Goal: Use online tool/utility: Utilize a website feature to perform a specific function

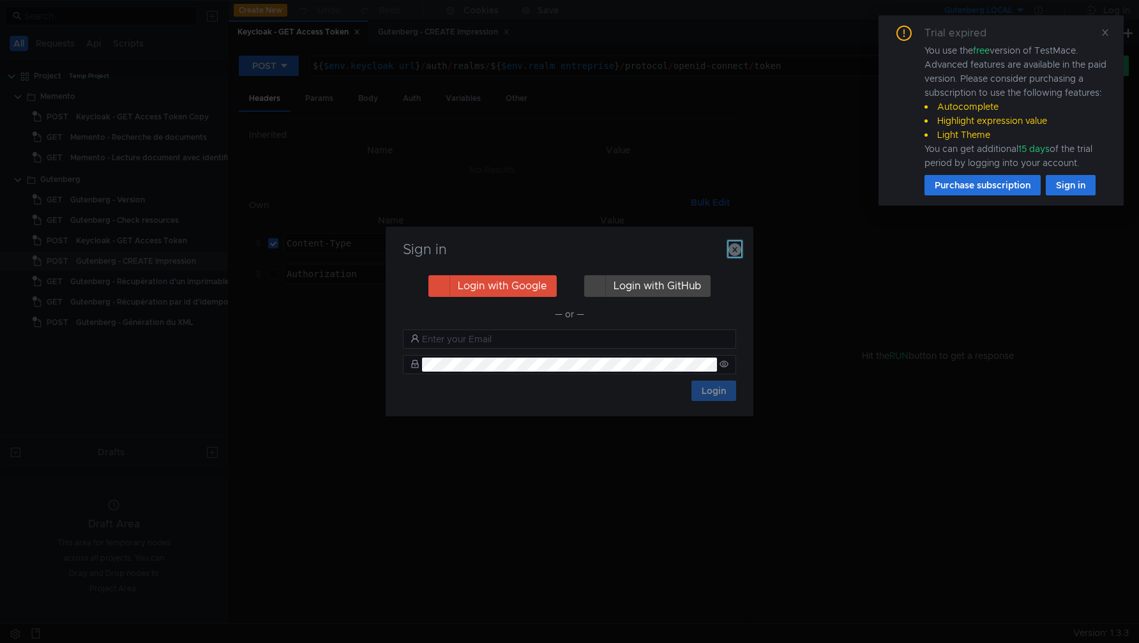
click at [736, 244] on icon "button" at bounding box center [735, 249] width 13 height 13
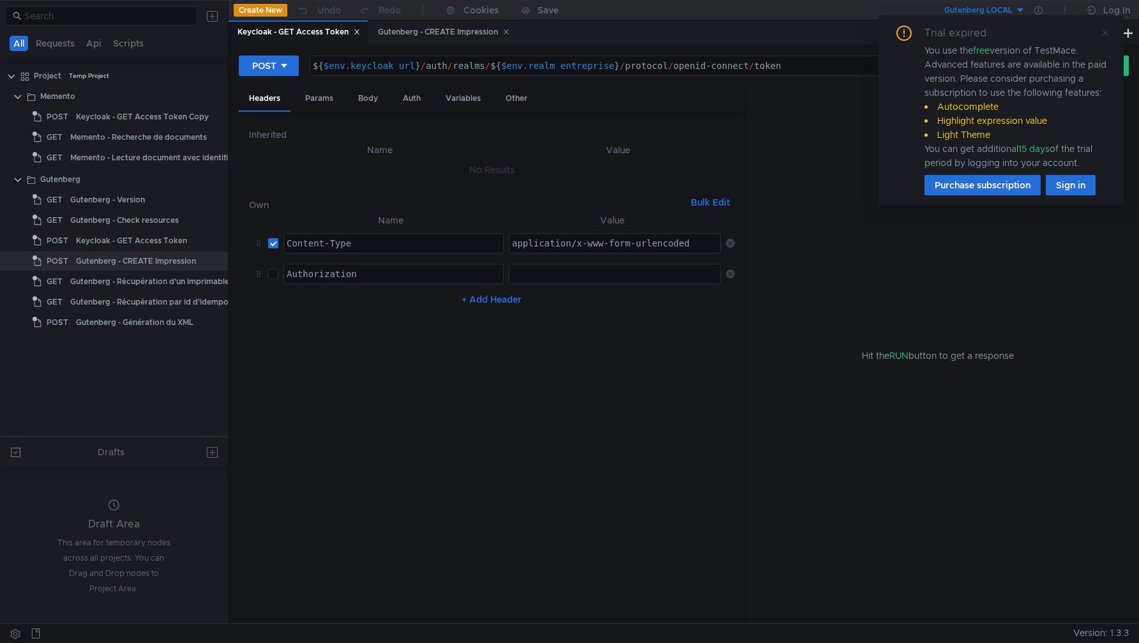
click at [1107, 36] on icon at bounding box center [1105, 32] width 9 height 9
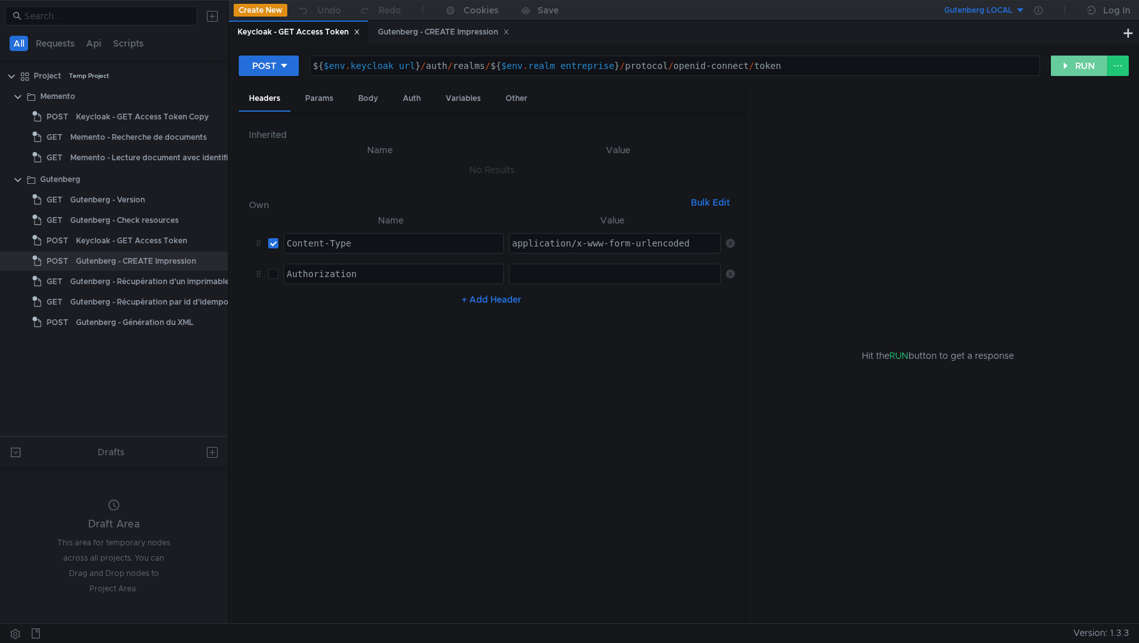
click at [1074, 73] on button "RUN" at bounding box center [1079, 66] width 57 height 20
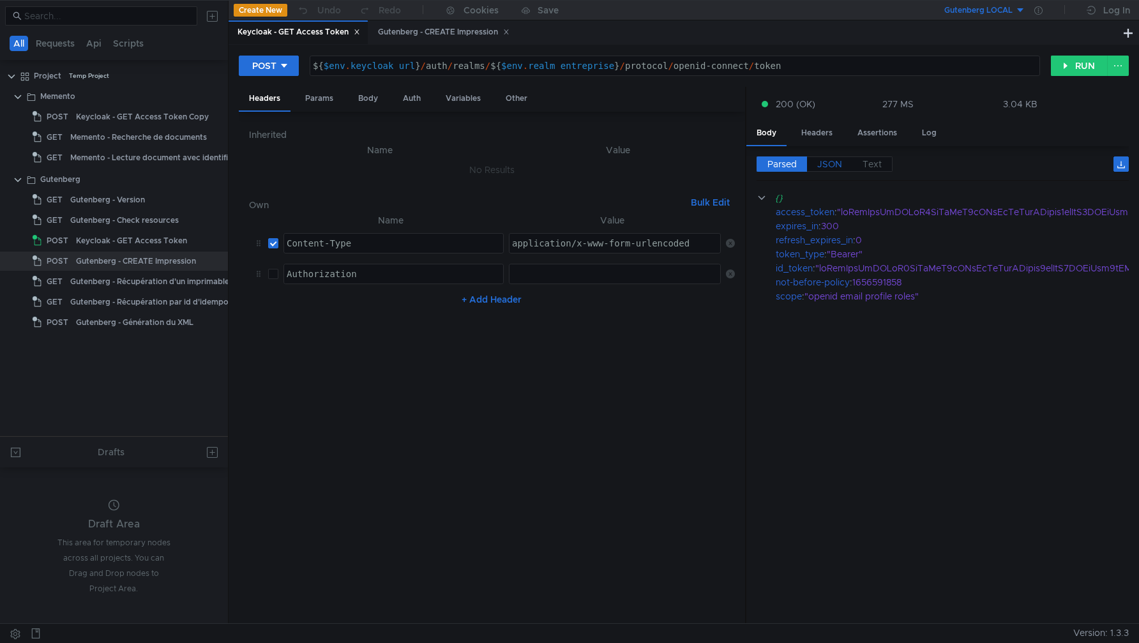
click at [842, 165] on label "JSON" at bounding box center [829, 163] width 45 height 15
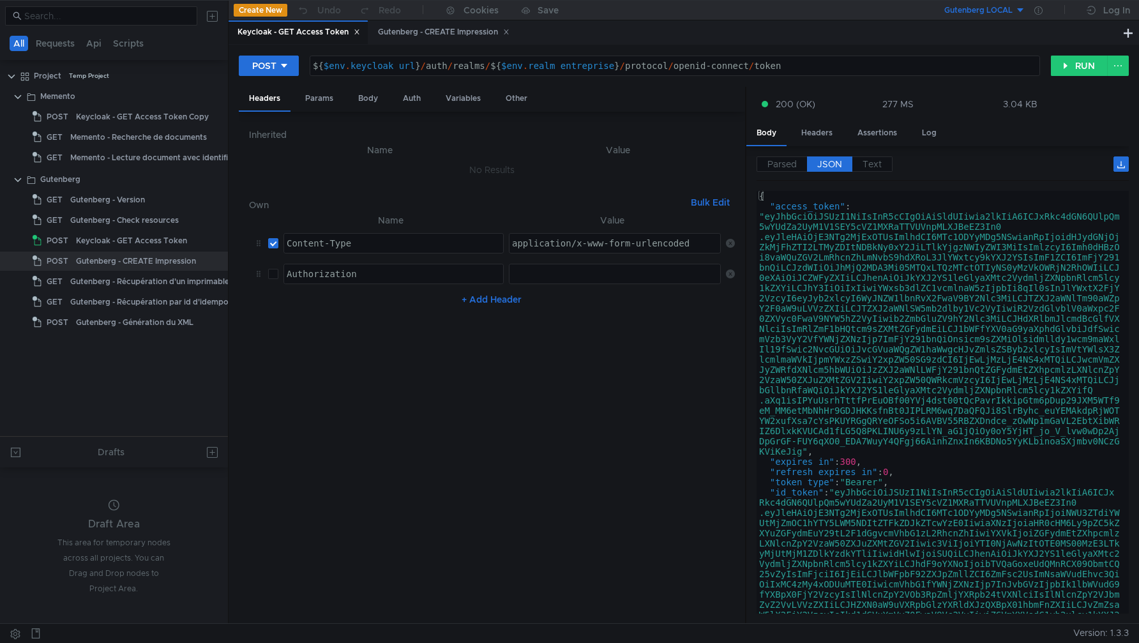
type textarea "[AUTH_TOKEN]"
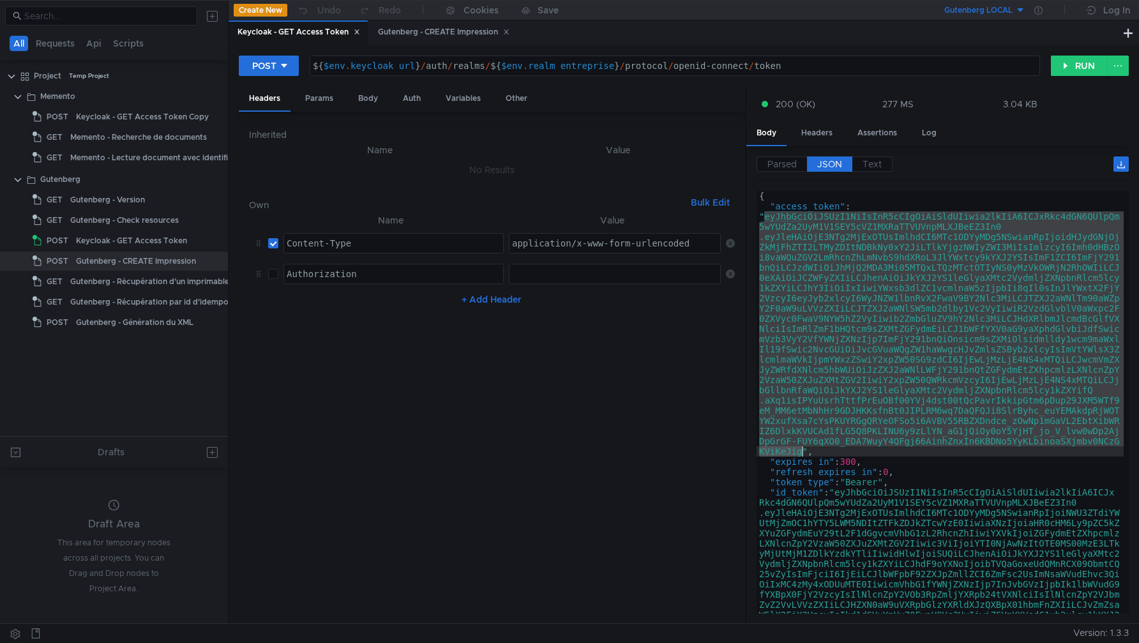
drag, startPoint x: 766, startPoint y: 220, endPoint x: 805, endPoint y: 452, distance: 235.1
click at [805, 452] on div "{ "access_token" : "eyJhbGciOiJSUzI1NiIsInR5cCIgOiAiSldUIiwia2lkIiA6ICJxRkc4dGN…" at bounding box center [940, 525] width 367 height 668
click at [1039, 8] on icon at bounding box center [1039, 10] width 8 height 8
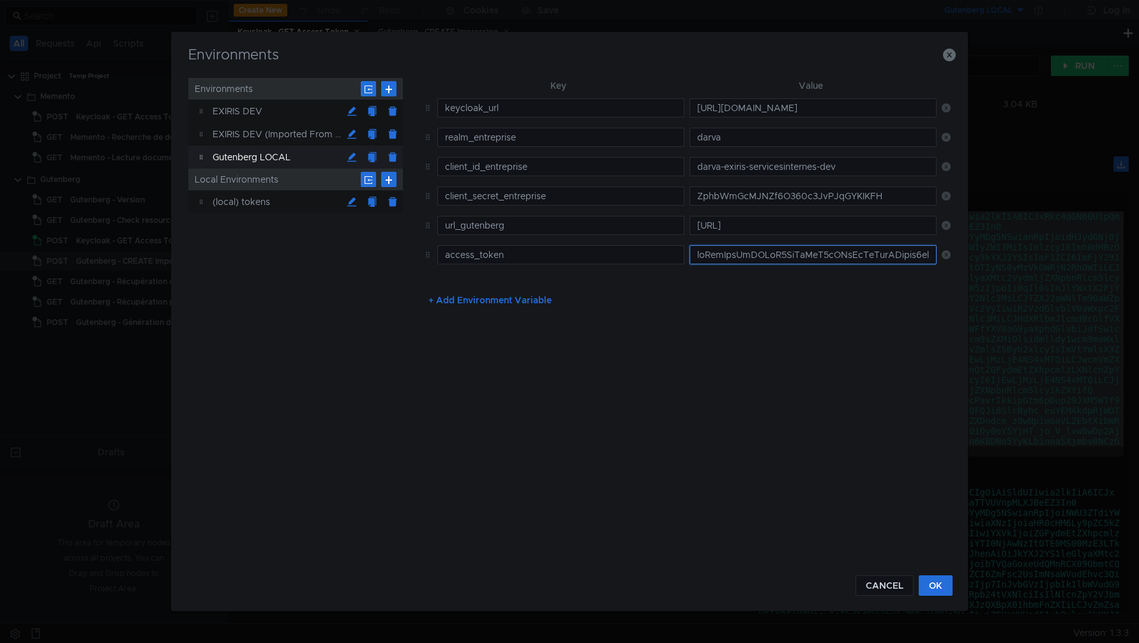
click at [788, 251] on input "text" at bounding box center [813, 254] width 247 height 19
click at [800, 255] on input "text" at bounding box center [813, 254] width 247 height 19
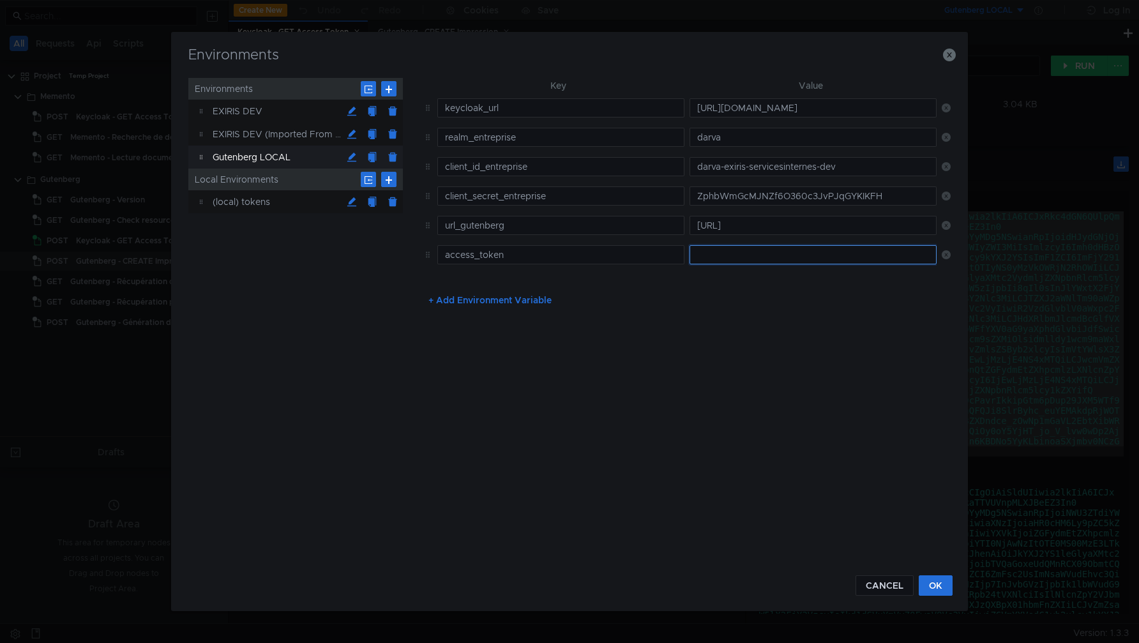
click at [800, 255] on input "text" at bounding box center [813, 254] width 247 height 19
paste input "eyJhbGciOiJSUzI1NiIsInR5cCIgOiAiSldUIiwia2lkIiA6ICJxRkc4dGN6QUlpQm5wYUdZa2UyM1V…"
type input "eyJhbGciOiJSUzI1NiIsInR5cCIgOiAiSldUIiwia2lkIiA6ICJxRkc4dGN6QUlpQm5wYUdZa2UyM1V…"
click at [946, 586] on button "OK" at bounding box center [936, 585] width 34 height 20
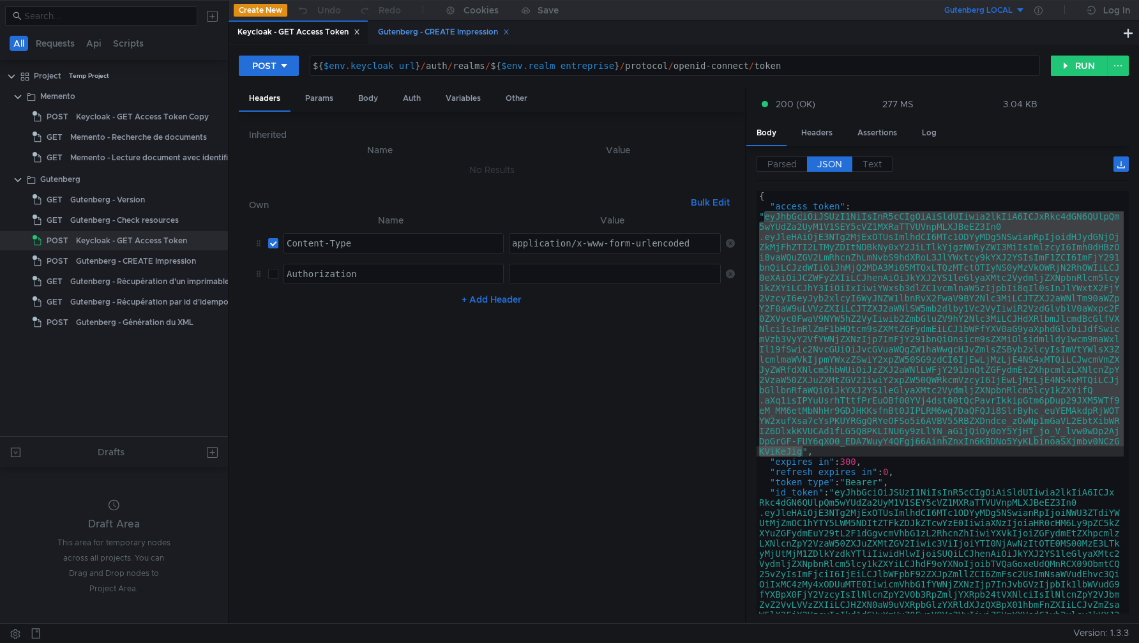
click at [456, 34] on div "Gutenberg - CREATE Impression" at bounding box center [444, 32] width 132 height 13
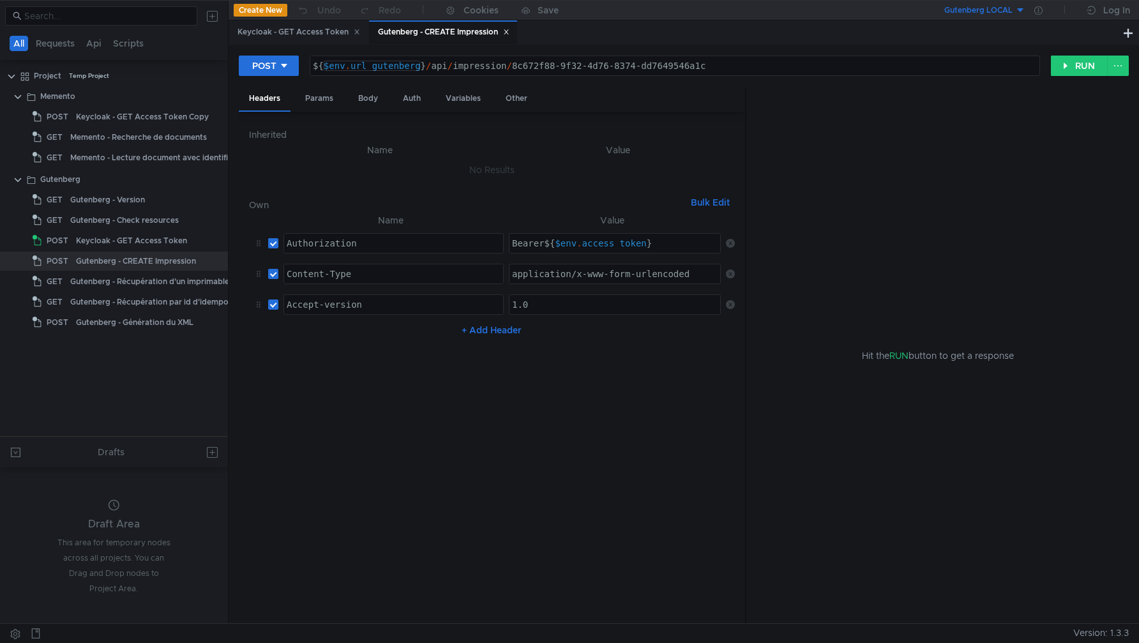
type textarea "${$env.url_gutenberg}/api/impression/8c672f88-9f32-4d76-8374-dd7649546a1c"
click at [397, 68] on div "${ $env . url_gutenberg } / api / impression / 8c672f88-9f32-4d76-8374-dd764954…" at bounding box center [675, 76] width 730 height 31
click at [1060, 67] on button "RUN" at bounding box center [1079, 66] width 57 height 20
click at [1043, 7] on div at bounding box center [1039, 10] width 26 height 20
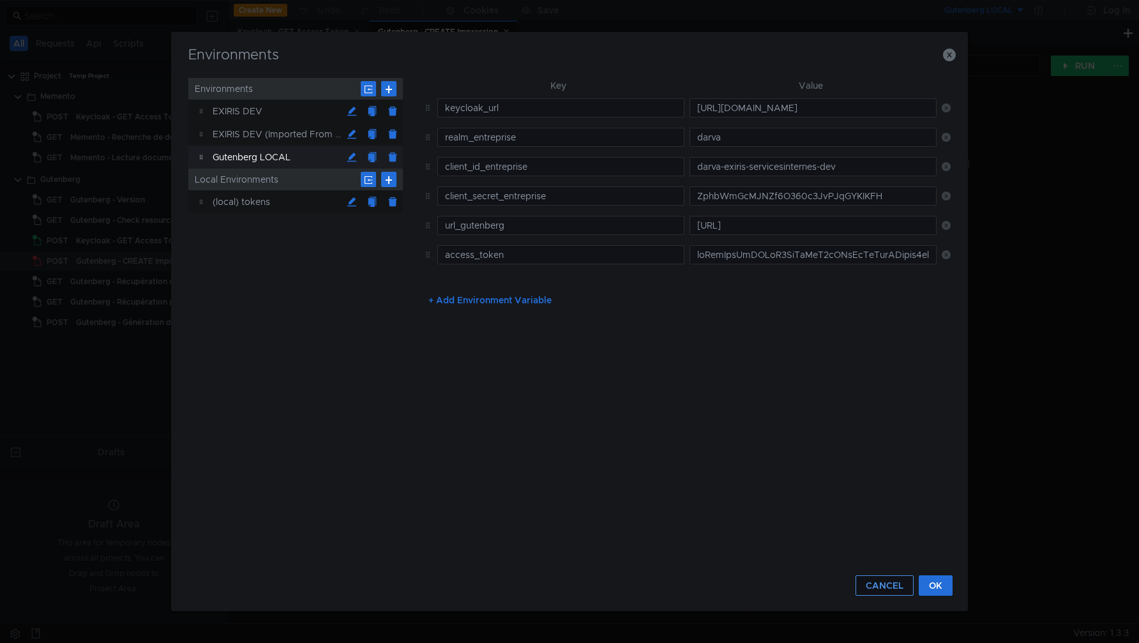
click at [873, 584] on button "CANCEL" at bounding box center [885, 585] width 58 height 20
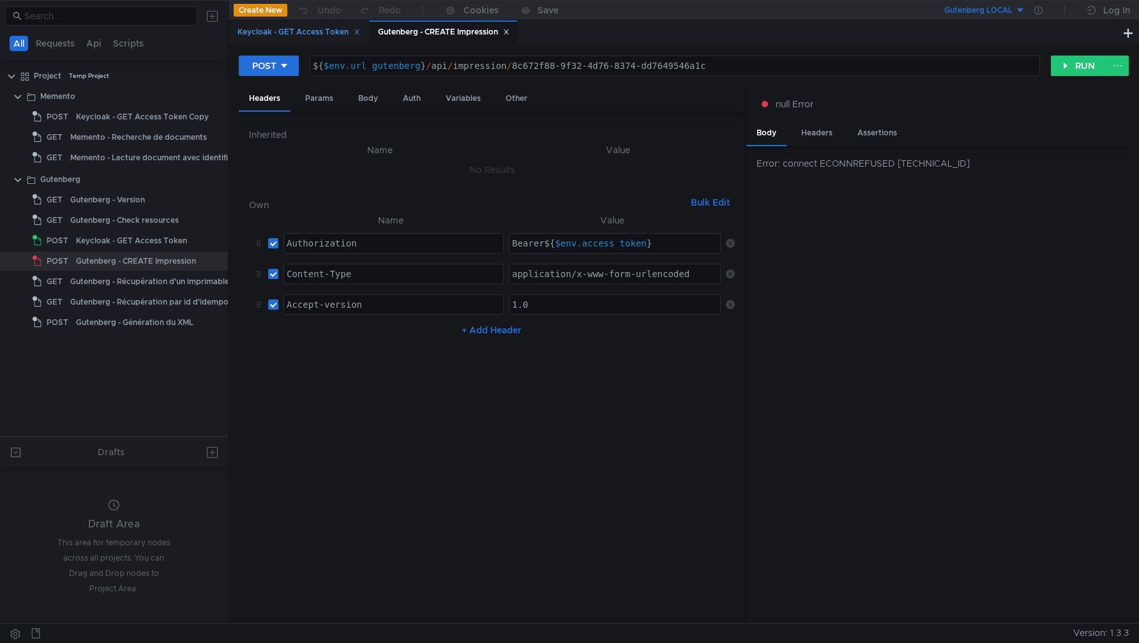
click at [300, 27] on div "Keycloak - GET Access Token" at bounding box center [299, 32] width 123 height 13
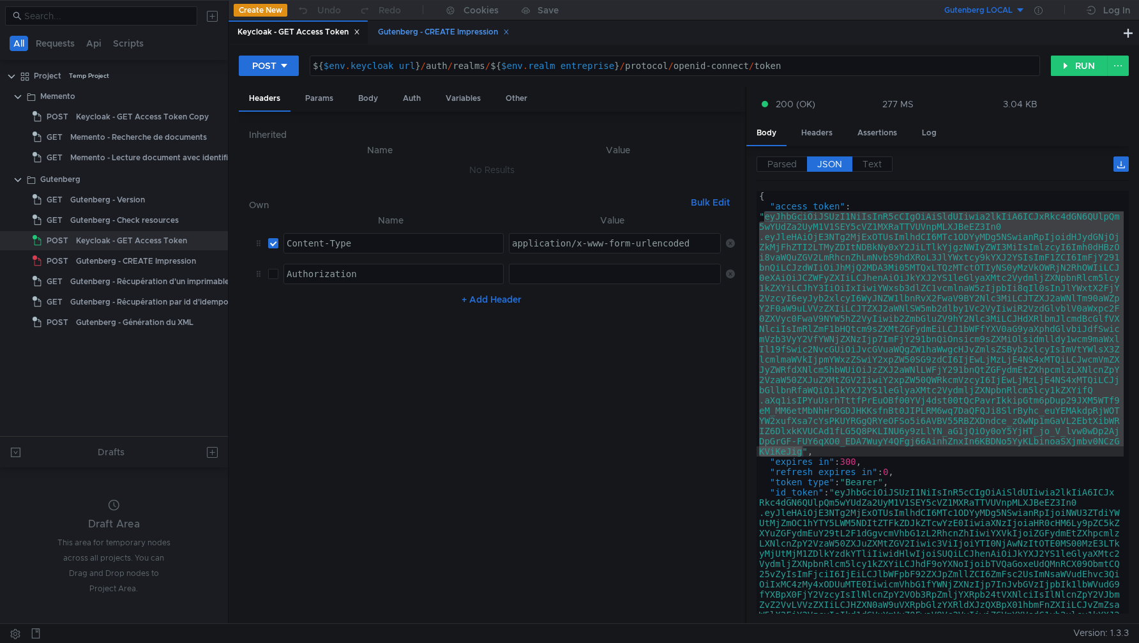
click at [429, 31] on div "Gutenberg - CREATE Impression" at bounding box center [444, 32] width 132 height 13
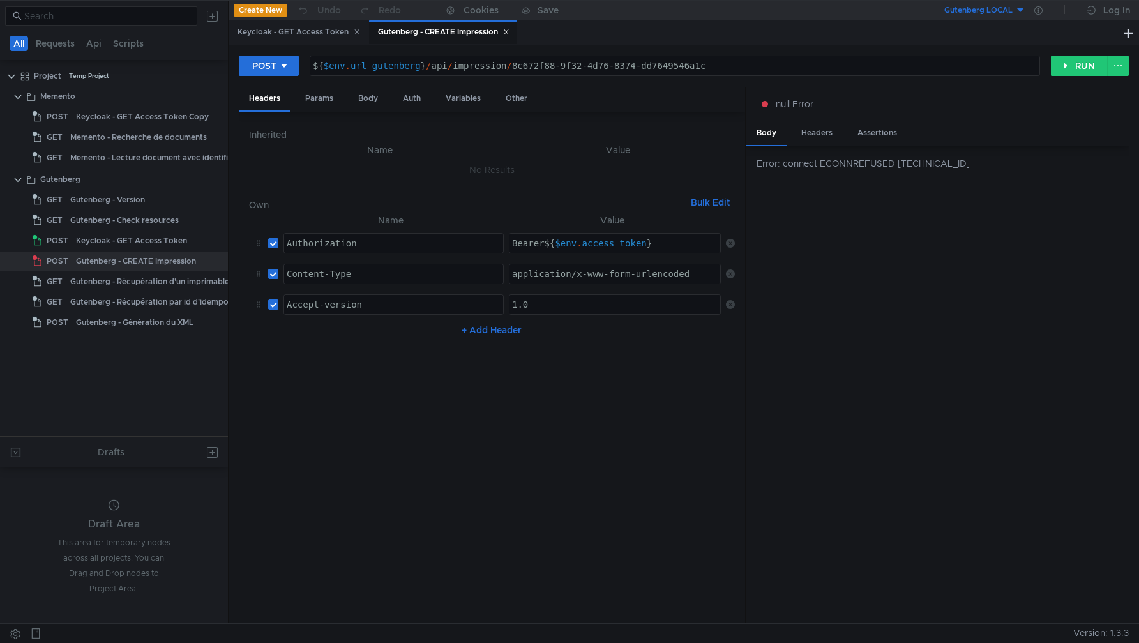
click at [1016, 7] on button "Gutenberg LOCAL" at bounding box center [981, 10] width 89 height 20
click at [1047, 4] on div at bounding box center [569, 321] width 1139 height 643
click at [1044, 7] on div at bounding box center [1039, 10] width 26 height 20
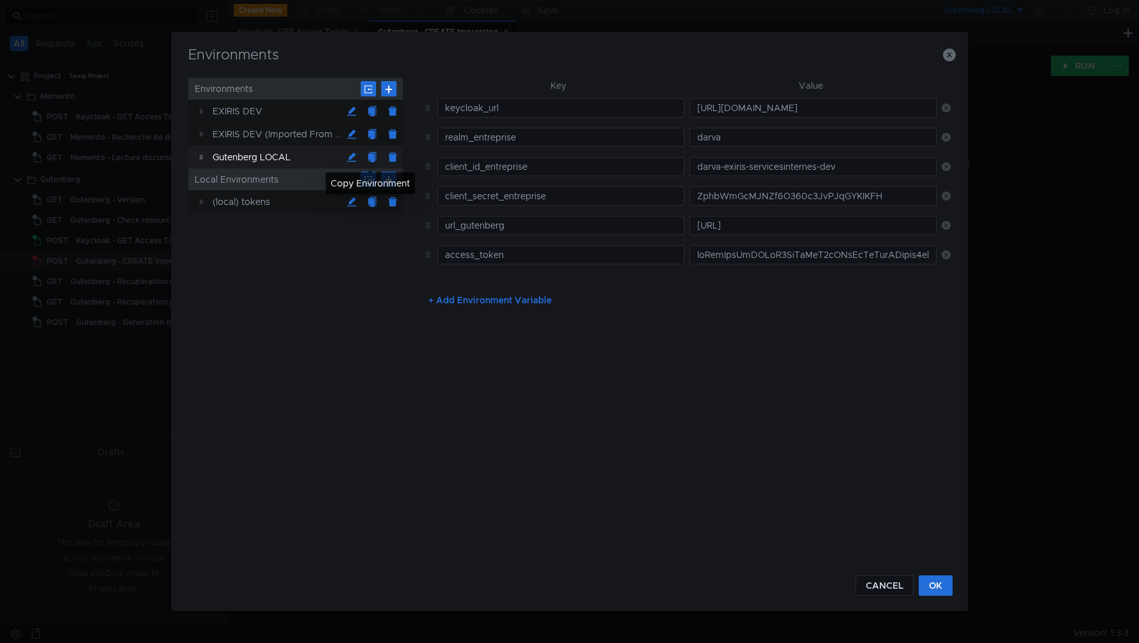
click at [374, 154] on button at bounding box center [372, 157] width 20 height 20
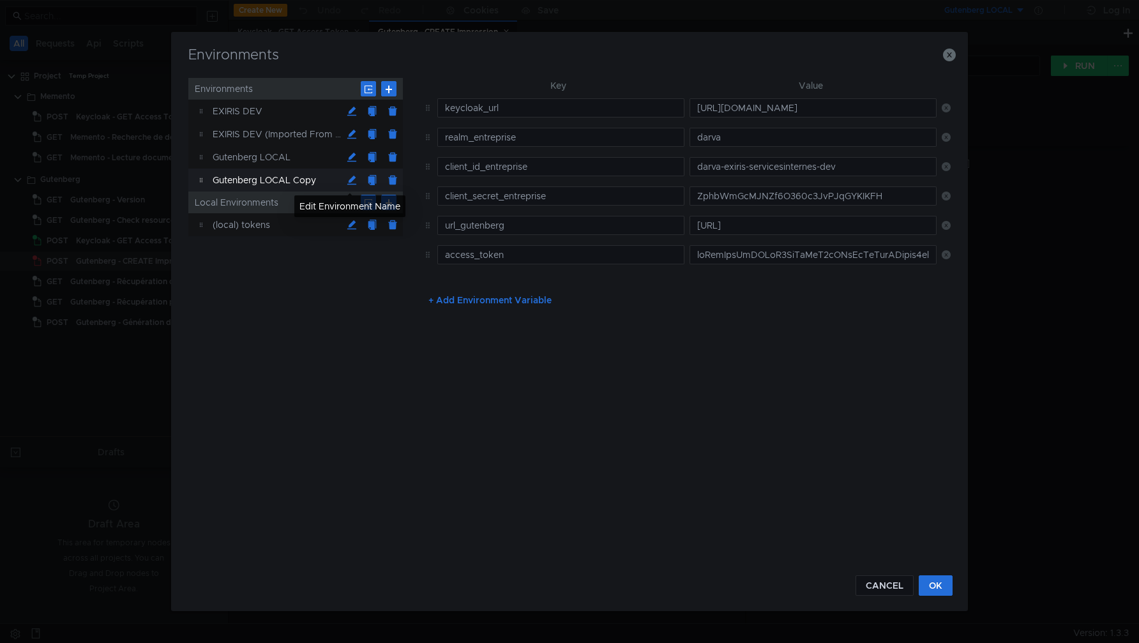
click at [349, 176] on button at bounding box center [352, 180] width 20 height 20
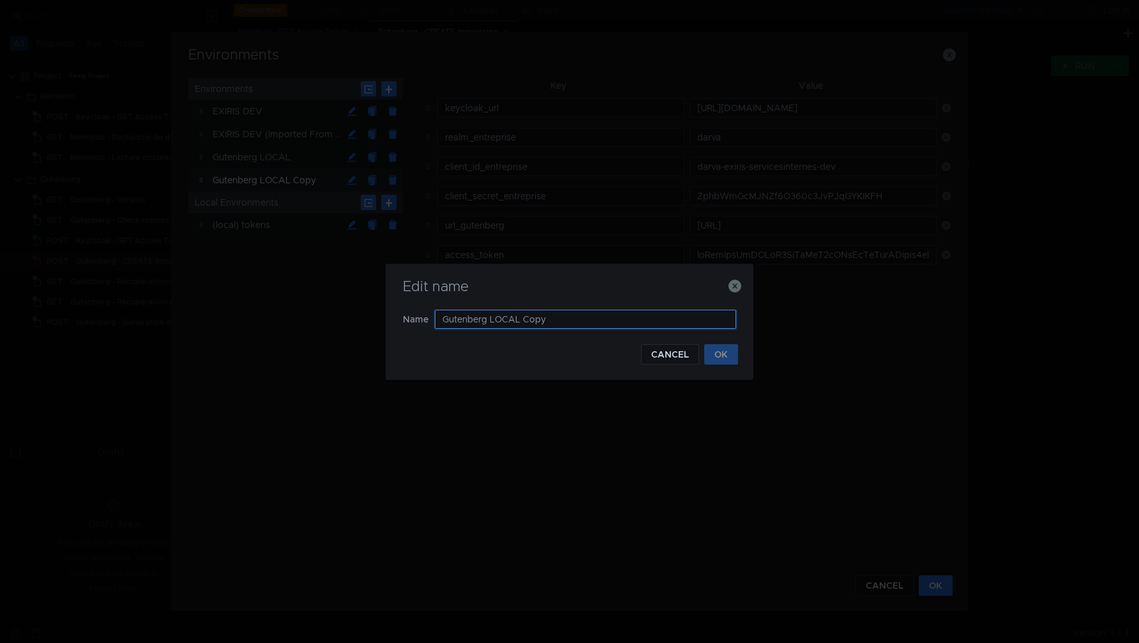
drag, startPoint x: 552, startPoint y: 318, endPoint x: 492, endPoint y: 320, distance: 60.1
click at [492, 320] on input "Gutenberg LOCAL Copy" at bounding box center [585, 319] width 301 height 19
type input "Gutenberg DEV"
click at [722, 356] on button "OK" at bounding box center [722, 354] width 34 height 20
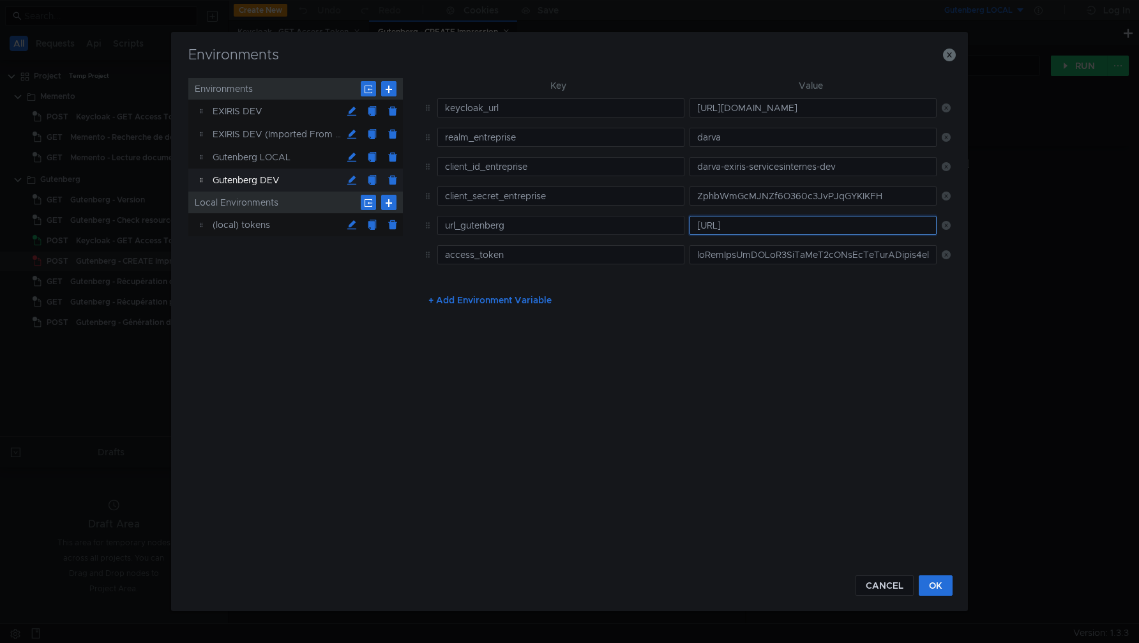
click at [721, 220] on input "[URL]" at bounding box center [813, 225] width 247 height 19
paste input "s://[DOMAIN_NAME][URL]"
type input "[URL][DOMAIN_NAME]"
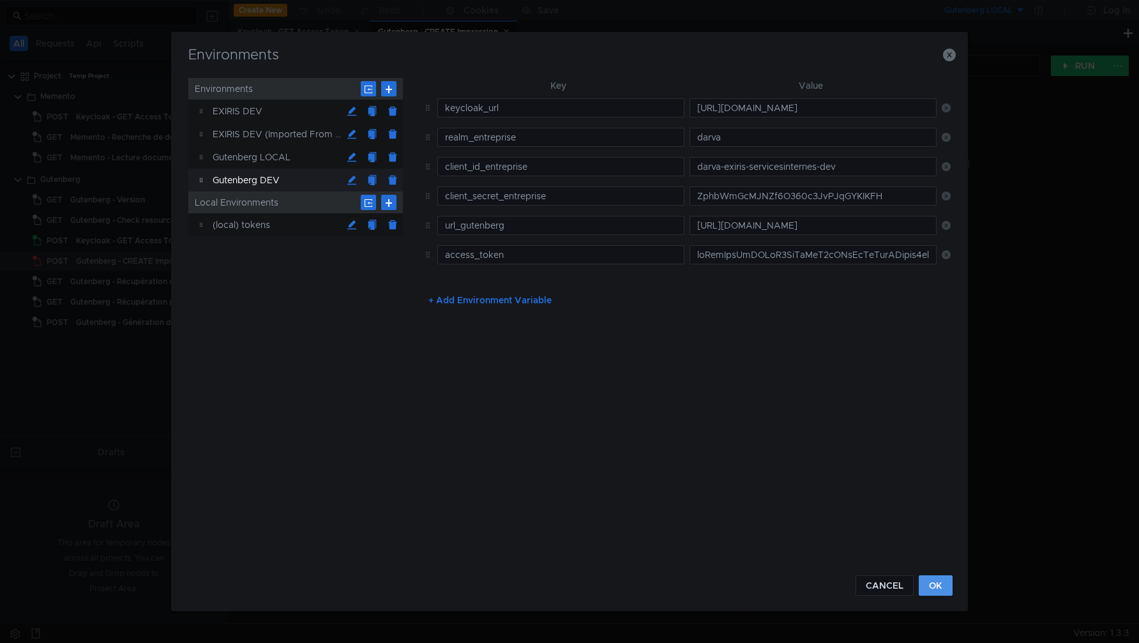
click at [943, 578] on button "OK" at bounding box center [936, 585] width 34 height 20
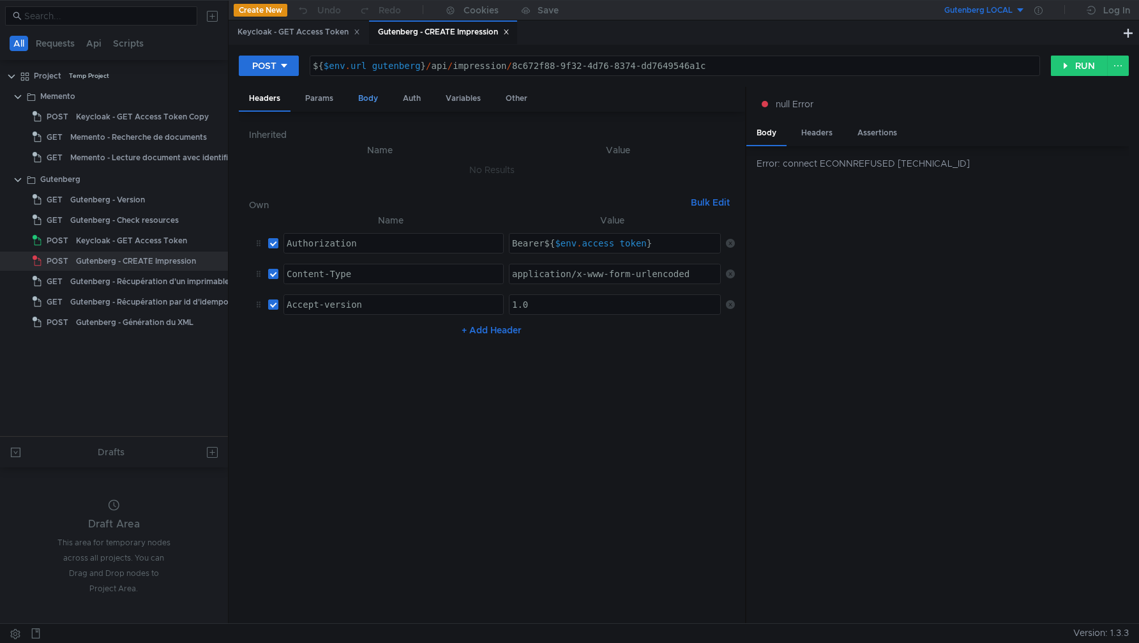
click at [370, 99] on div "Body" at bounding box center [368, 99] width 40 height 24
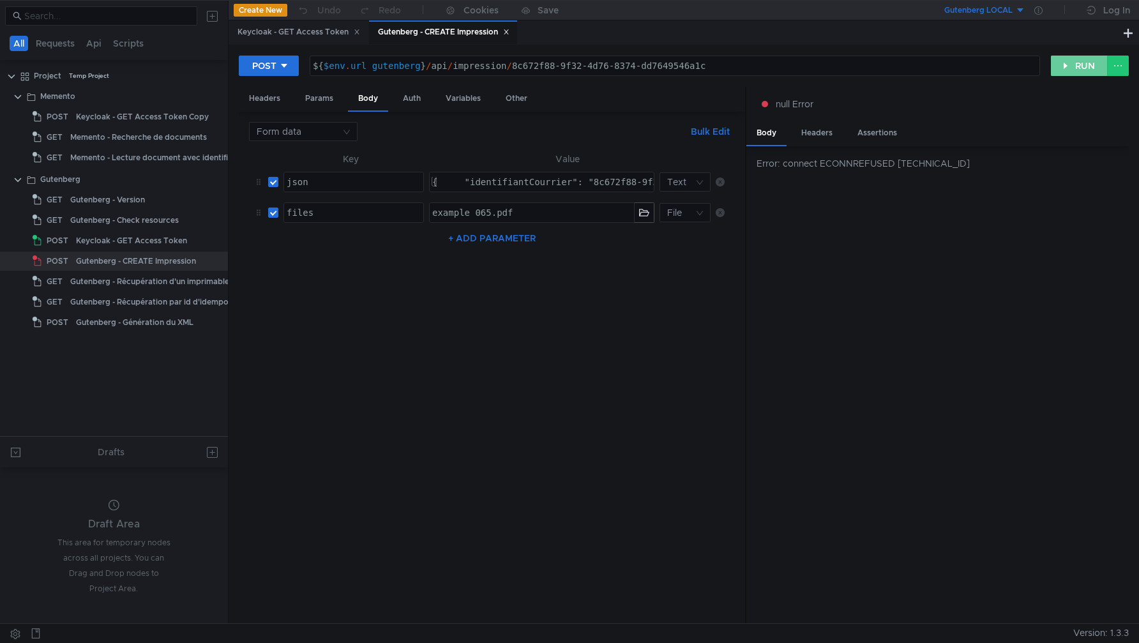
click at [1080, 63] on button "RUN" at bounding box center [1079, 66] width 57 height 20
click at [296, 34] on div "Keycloak - GET Access Token" at bounding box center [299, 32] width 123 height 13
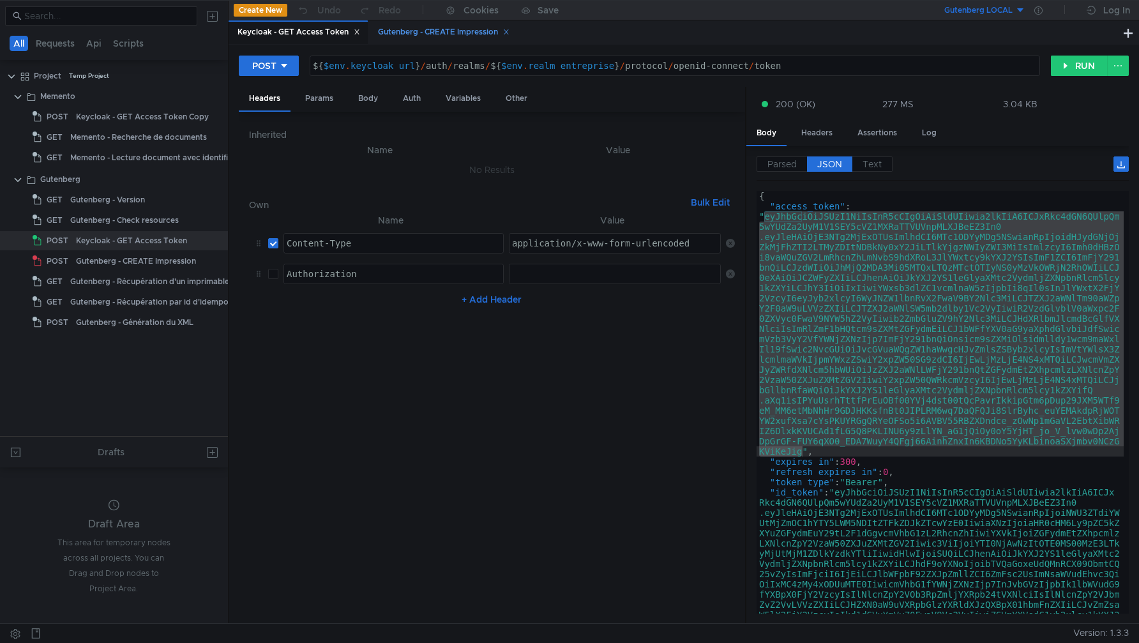
click at [455, 32] on div "Gutenberg - CREATE Impression" at bounding box center [444, 32] width 132 height 13
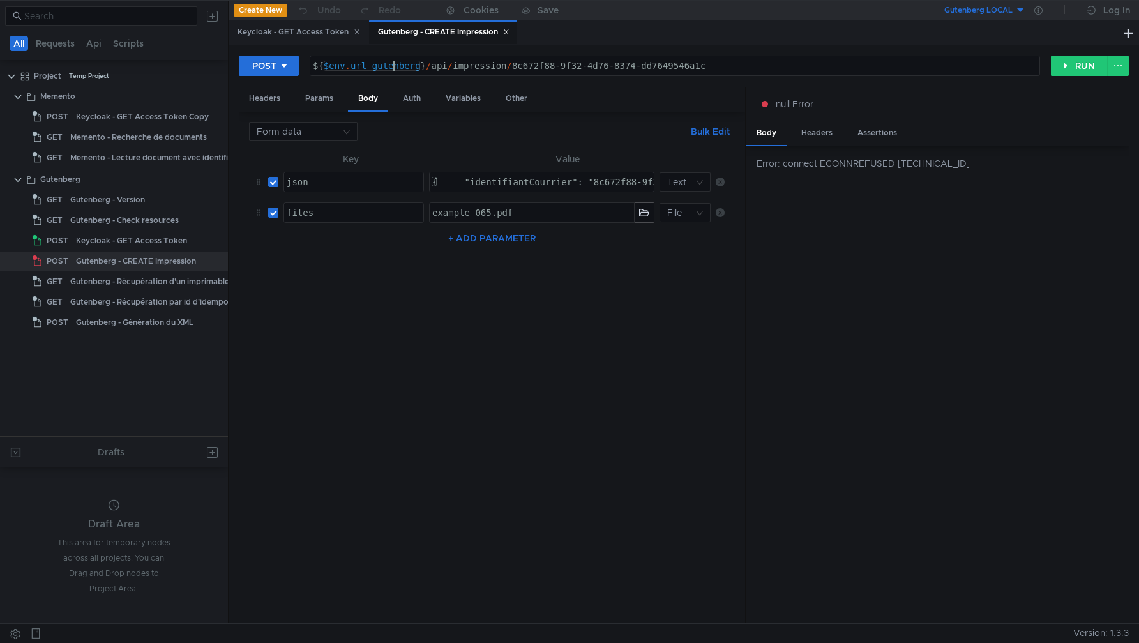
click at [392, 67] on div "${ $env . url_gutenberg } / api / impression / 8c672f88-9f32-4d76-8374-dd764954…" at bounding box center [675, 76] width 730 height 31
click at [1026, 8] on div at bounding box center [1039, 10] width 26 height 20
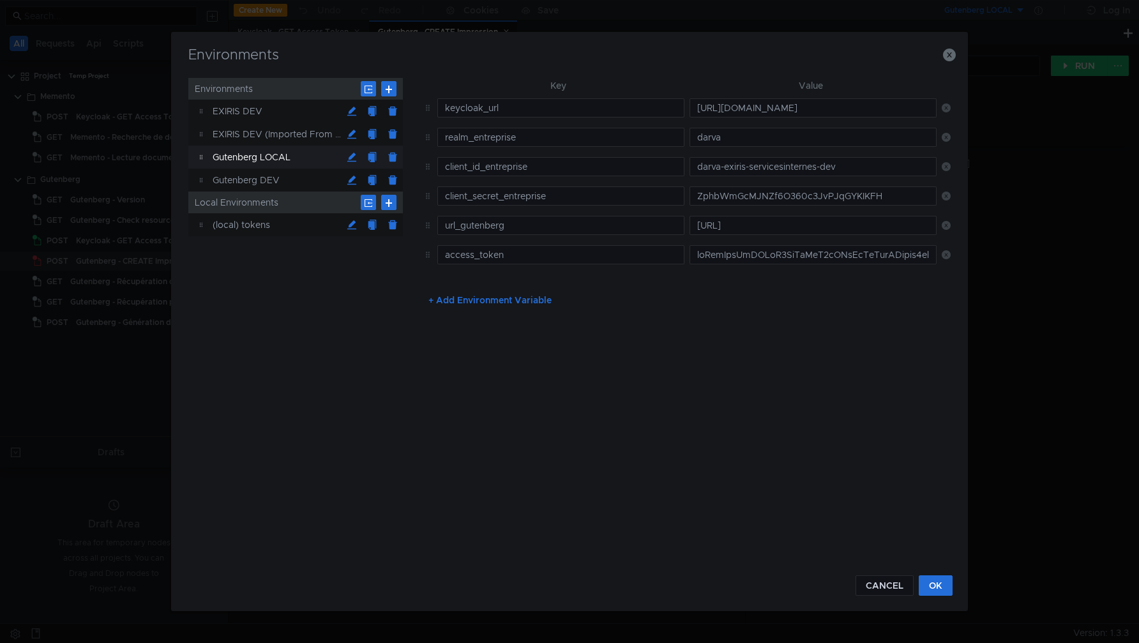
click at [959, 57] on div "Environments Environments EXIRIS DEV EXIRIS DEV (Imported From Postman) Gutenbe…" at bounding box center [570, 321] width 798 height 579
click at [958, 52] on div "Environments Environments EXIRIS DEV EXIRIS DEV (Imported From Postman) Gutenbe…" at bounding box center [570, 321] width 798 height 579
click at [947, 59] on icon "button" at bounding box center [949, 55] width 13 height 13
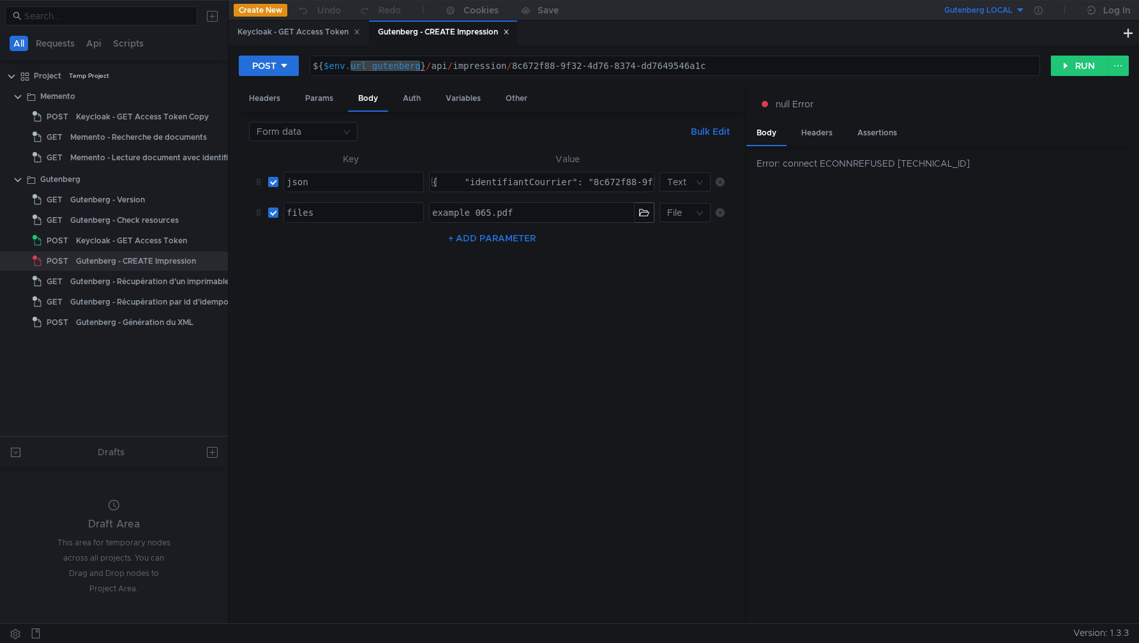
click at [1020, 11] on button "Gutenberg LOCAL" at bounding box center [981, 10] width 89 height 20
click at [984, 116] on li "Gutenberg DEV" at bounding box center [1026, 119] width 179 height 20
click at [1081, 62] on button "RUN" at bounding box center [1079, 66] width 57 height 20
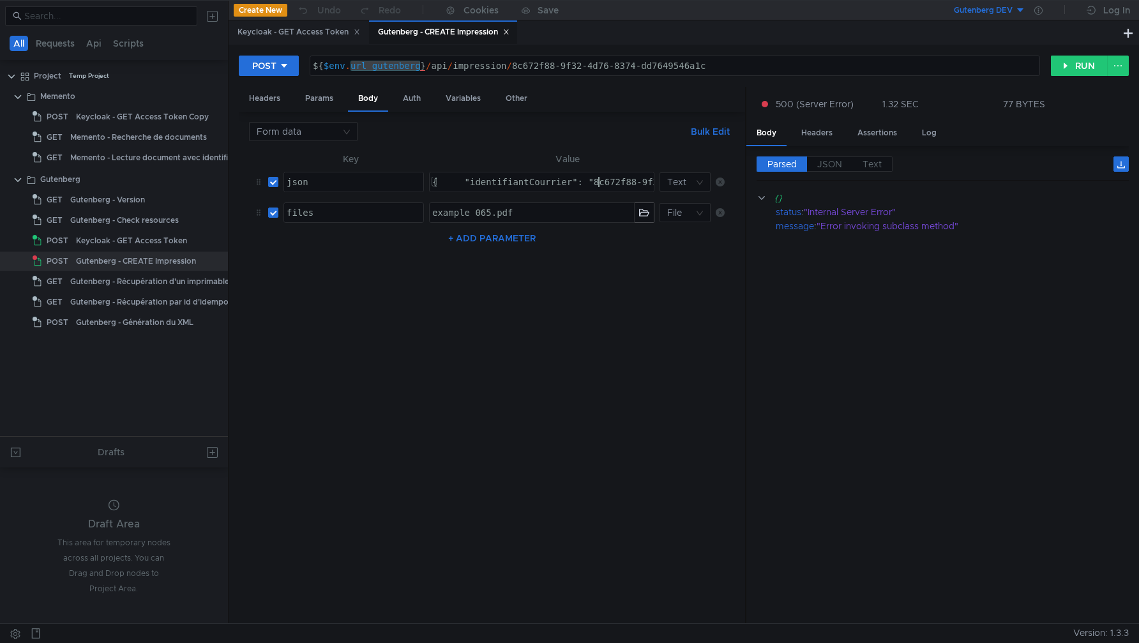
type textarea "{ "identifiantCourrier": "8c672f88-9f32-4d76-8374-dd7649546a1c", "appOrigine": …"
click at [518, 531] on nz-table "Key Value json הההההההההההההההההההההההההההההההההההההההההההההההההההההההההההההההה…" at bounding box center [492, 382] width 487 height 462
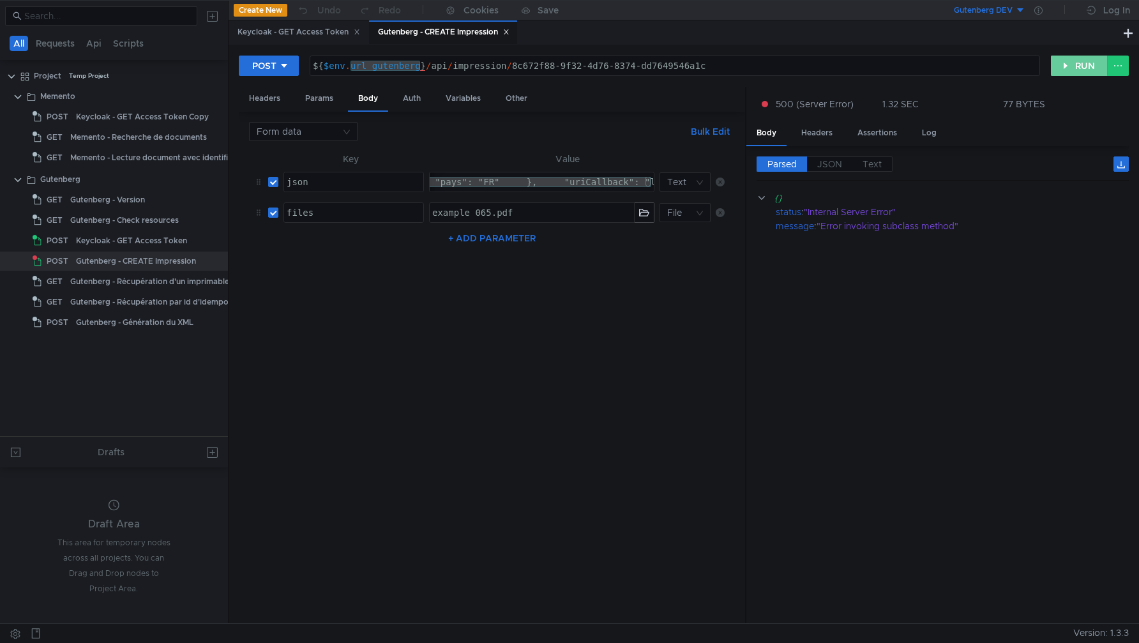
click at [1078, 62] on button "RUN" at bounding box center [1079, 66] width 57 height 20
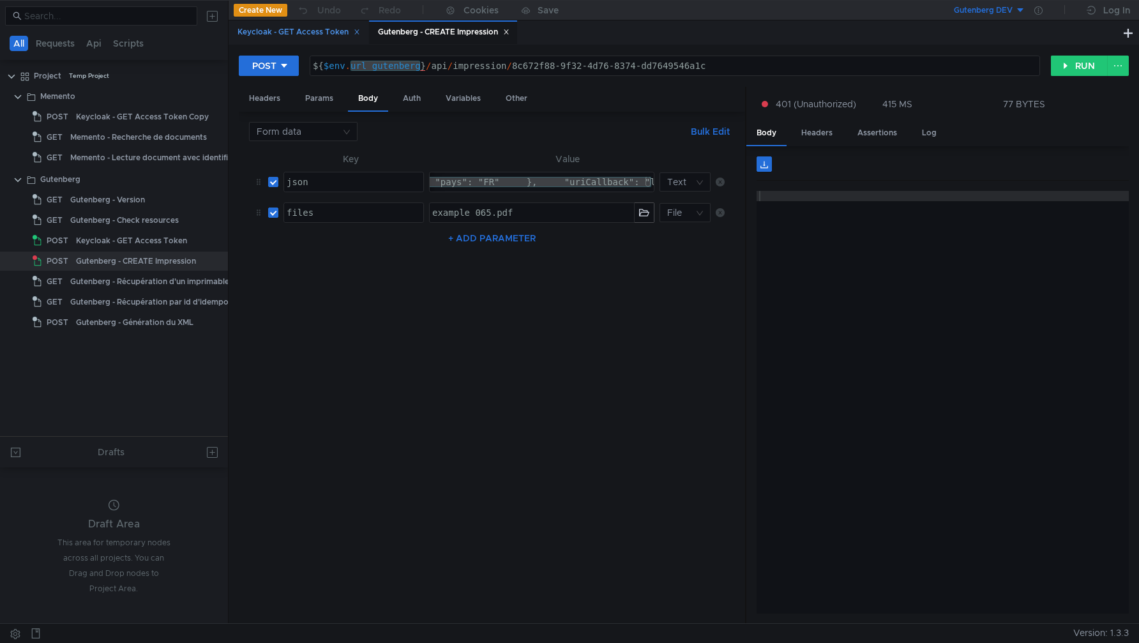
click at [310, 23] on div "Keycloak - GET Access Token" at bounding box center [298, 32] width 139 height 24
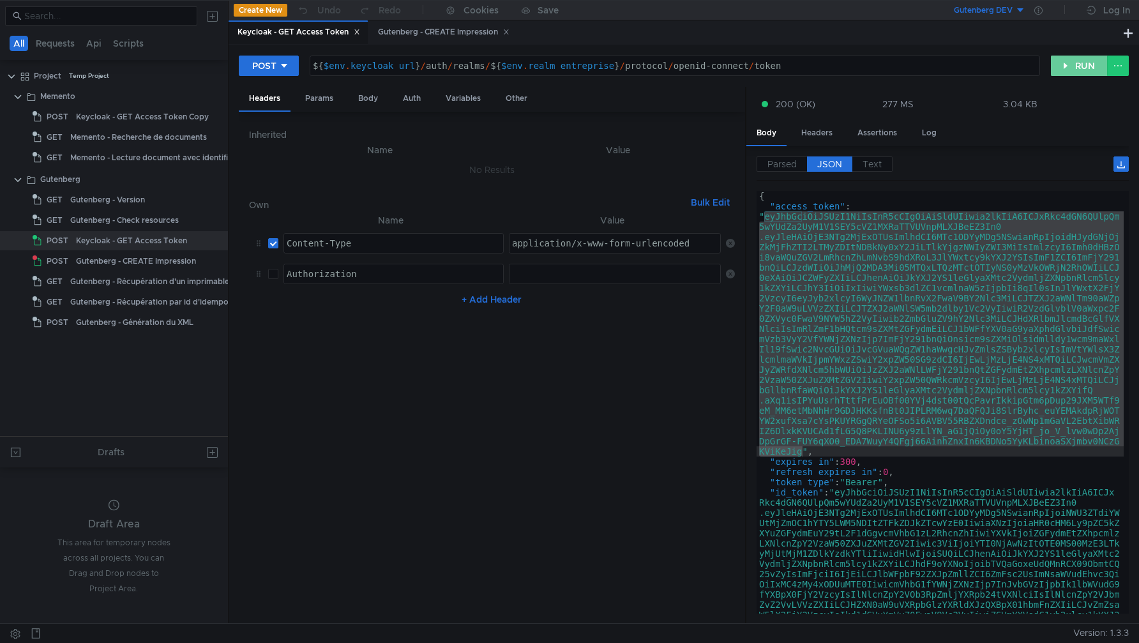
click at [1063, 63] on button "RUN" at bounding box center [1079, 66] width 57 height 20
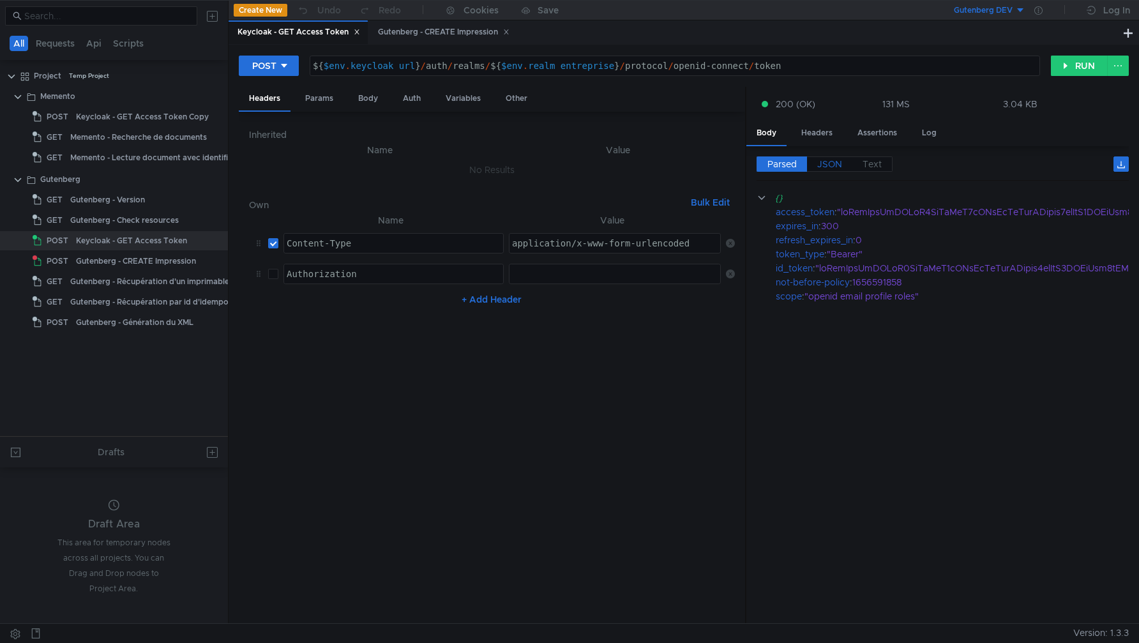
click at [835, 163] on span "JSON" at bounding box center [830, 163] width 25 height 11
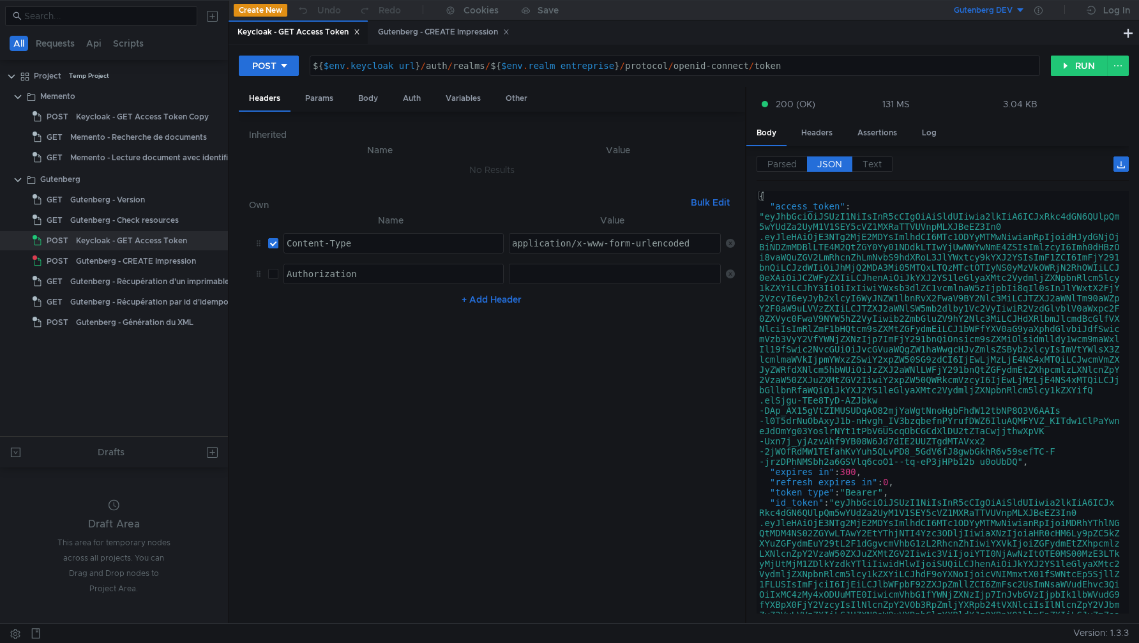
type textarea "[AUTH_TOKEN]"
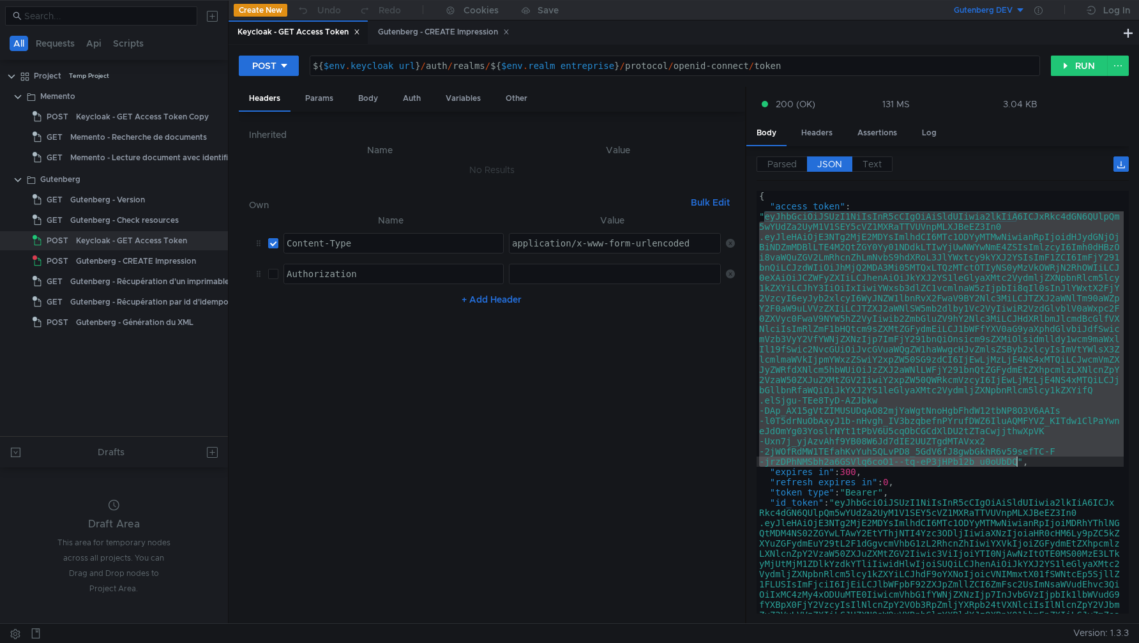
drag, startPoint x: 766, startPoint y: 218, endPoint x: 1017, endPoint y: 463, distance: 350.5
click at [1017, 463] on div "{ "access_token" : "eyJhbGciOiJSUzI1NiIsInR5cCIgOiAiSldUIiwia2lkIiA6ICJxRkc4dGN…" at bounding box center [940, 525] width 367 height 668
click at [1016, 9] on button "Gutenberg DEV" at bounding box center [981, 10] width 89 height 20
click at [1040, 10] on div at bounding box center [569, 321] width 1139 height 643
click at [1040, 16] on div at bounding box center [1039, 10] width 26 height 20
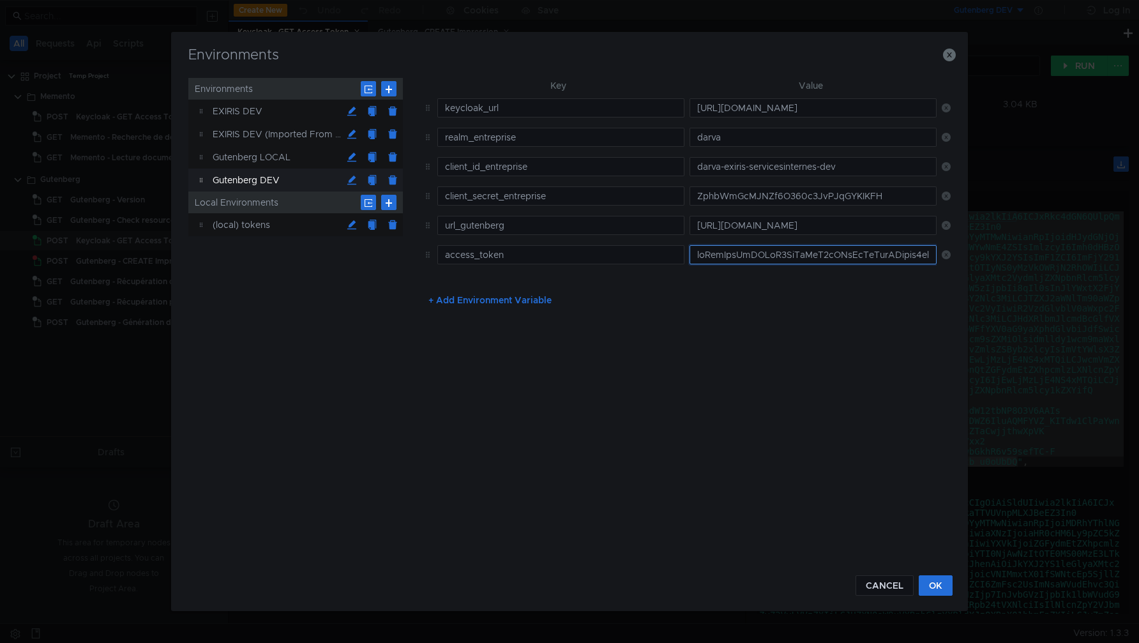
click at [763, 258] on input "text" at bounding box center [813, 254] width 247 height 19
paste input "eyJhbGciOiJSUzI1NiIsInR5cCIgOiAiSldUIiwia2lkIiA6ICJxRkc4dGN6QUlpQm5wYUdZa2UyM1V…"
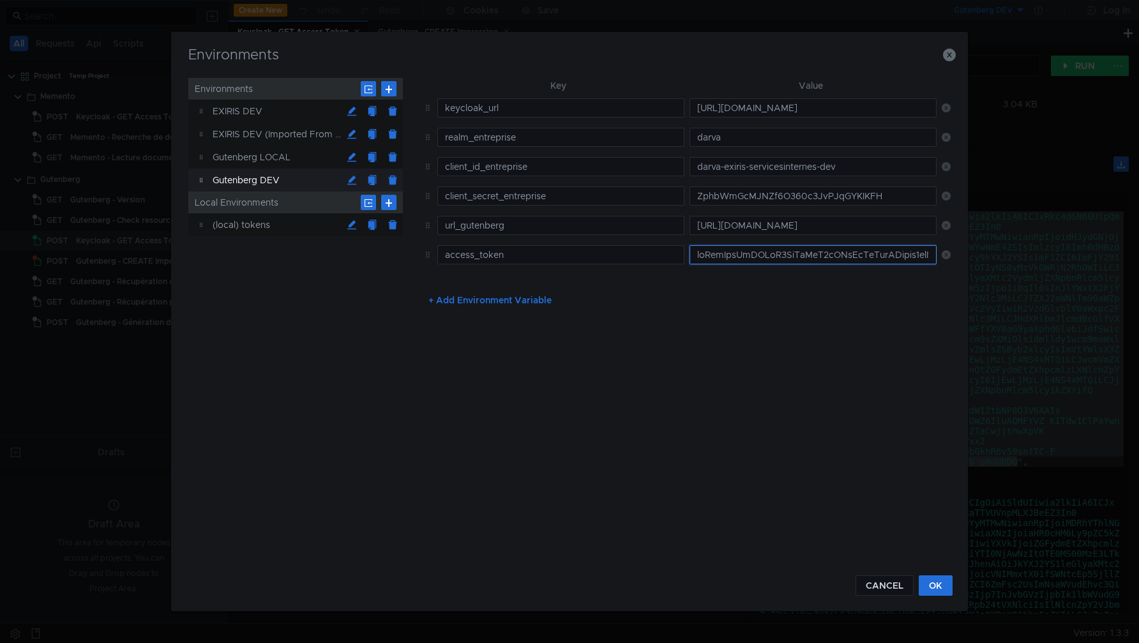
scroll to position [0, 7837]
type input "eyJhbGciOiJSUzI1NiIsInR5cCIgOiAiSldUIiwia2lkIiA6ICJxRkc4dGN6QUlpQm5wYUdZa2UyM1V…"
click at [943, 581] on button "OK" at bounding box center [936, 585] width 34 height 20
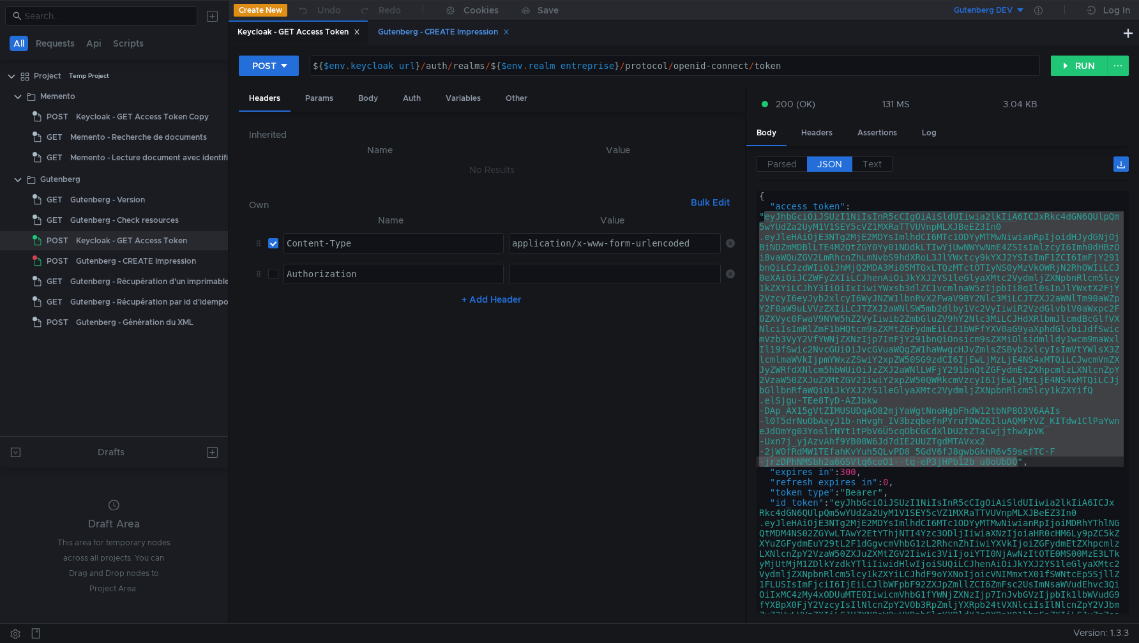
click at [448, 32] on div "Gutenberg - CREATE Impression" at bounding box center [444, 32] width 132 height 13
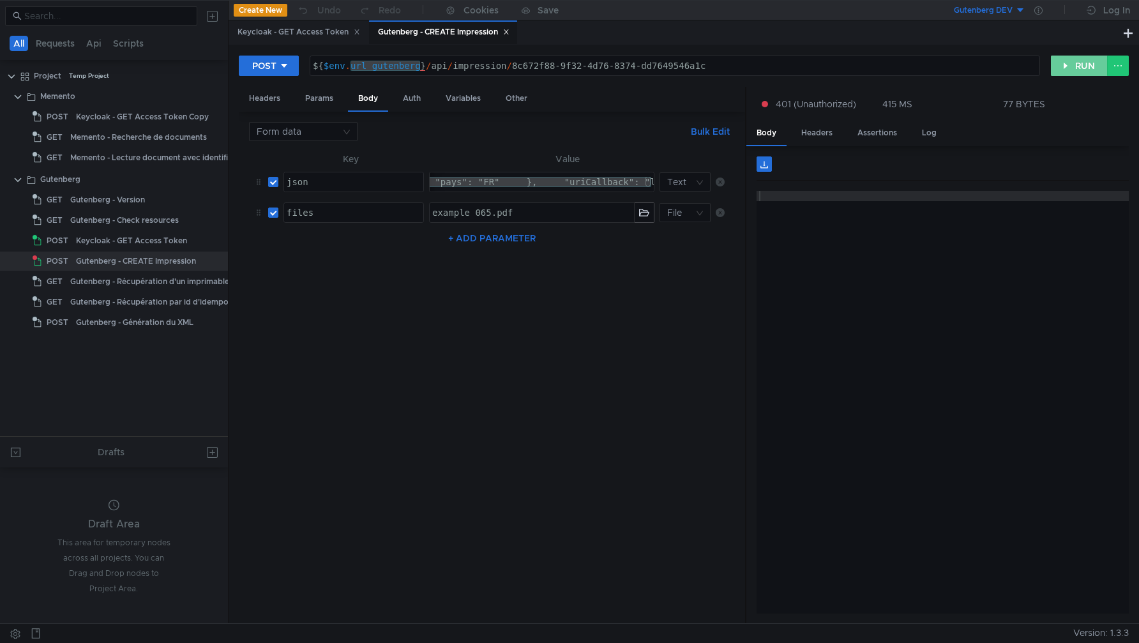
click at [1060, 58] on button "RUN" at bounding box center [1079, 66] width 57 height 20
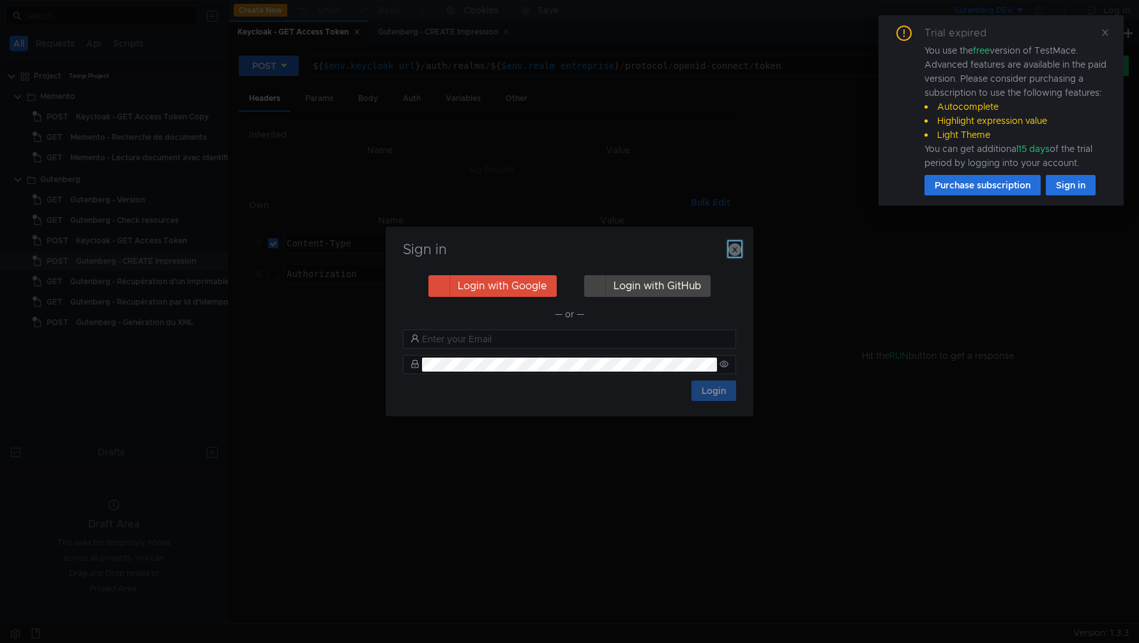
click at [733, 252] on icon "button" at bounding box center [735, 249] width 13 height 13
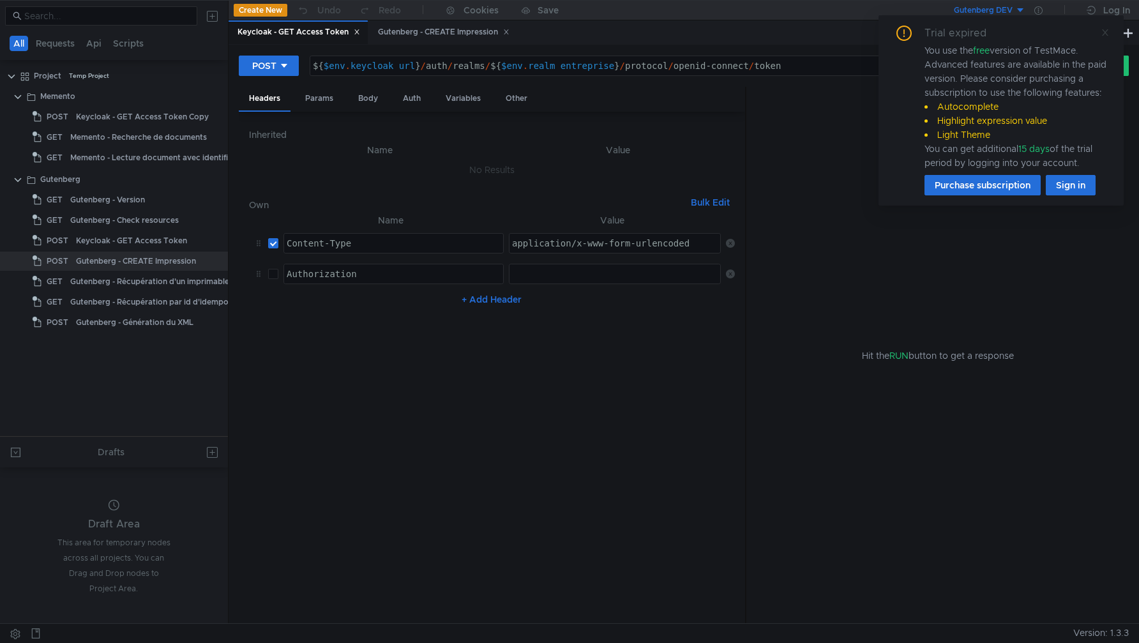
click at [1105, 37] on span at bounding box center [1105, 32] width 9 height 11
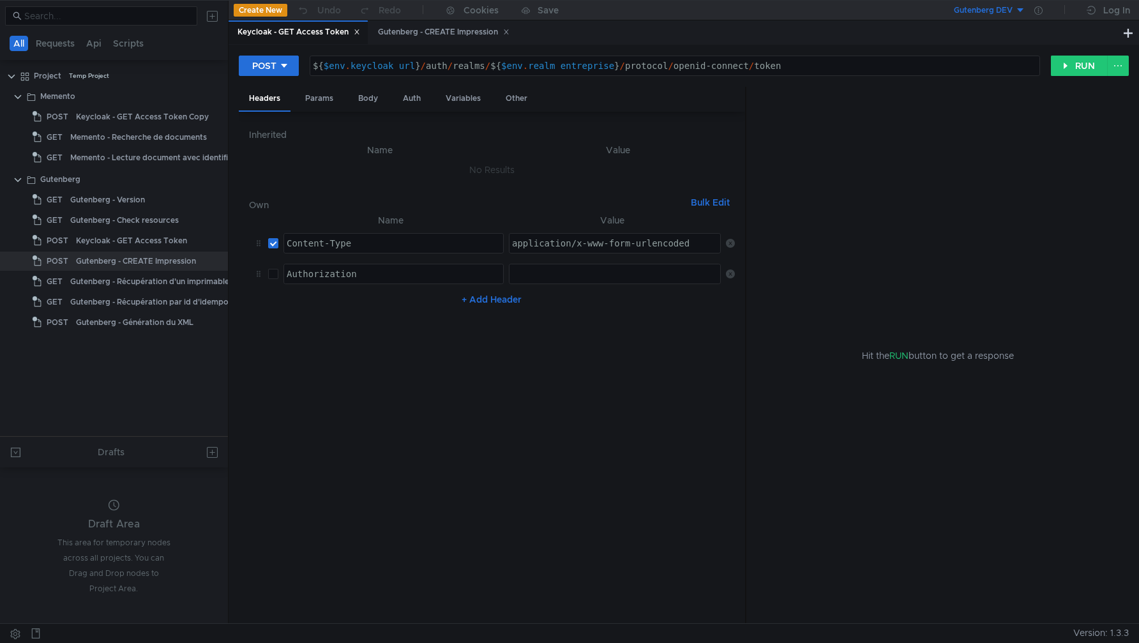
click at [1021, 10] on button "Gutenberg DEV" at bounding box center [981, 10] width 89 height 20
click at [542, 135] on div at bounding box center [569, 321] width 1139 height 643
click at [1073, 70] on button "RUN" at bounding box center [1079, 66] width 57 height 20
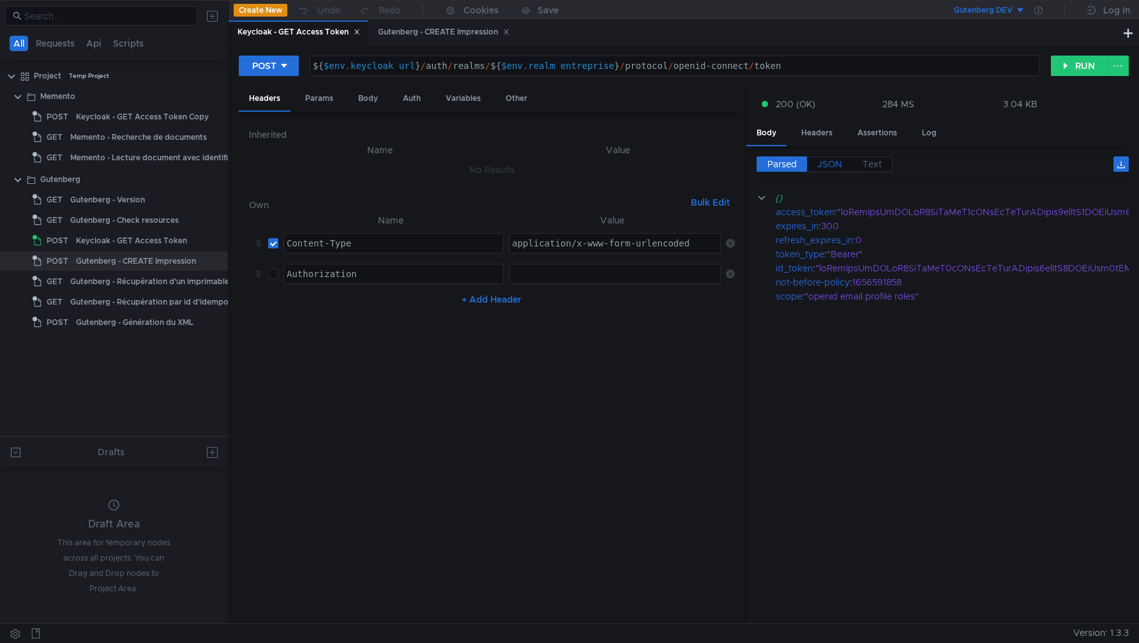
click at [828, 167] on span "JSON" at bounding box center [830, 163] width 25 height 11
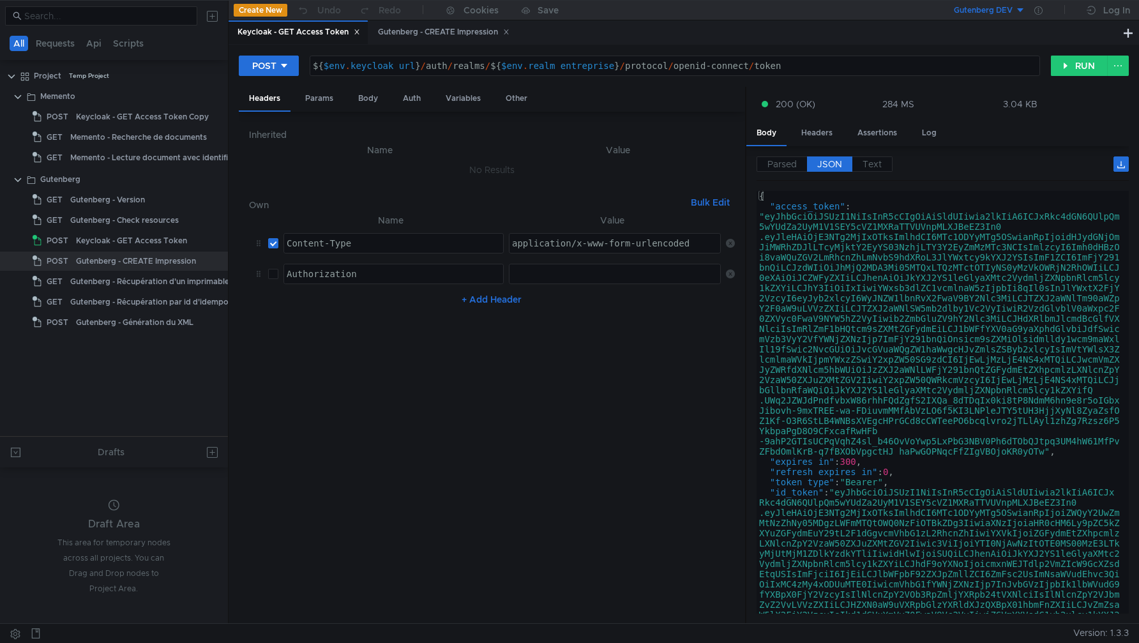
type textarea ""access_token": "eyJhbGciOiJSUzI1NiIsInR5cCIgOiAiSldUIiwia2lkIiA6ICJxRkc4dGN6QU…"
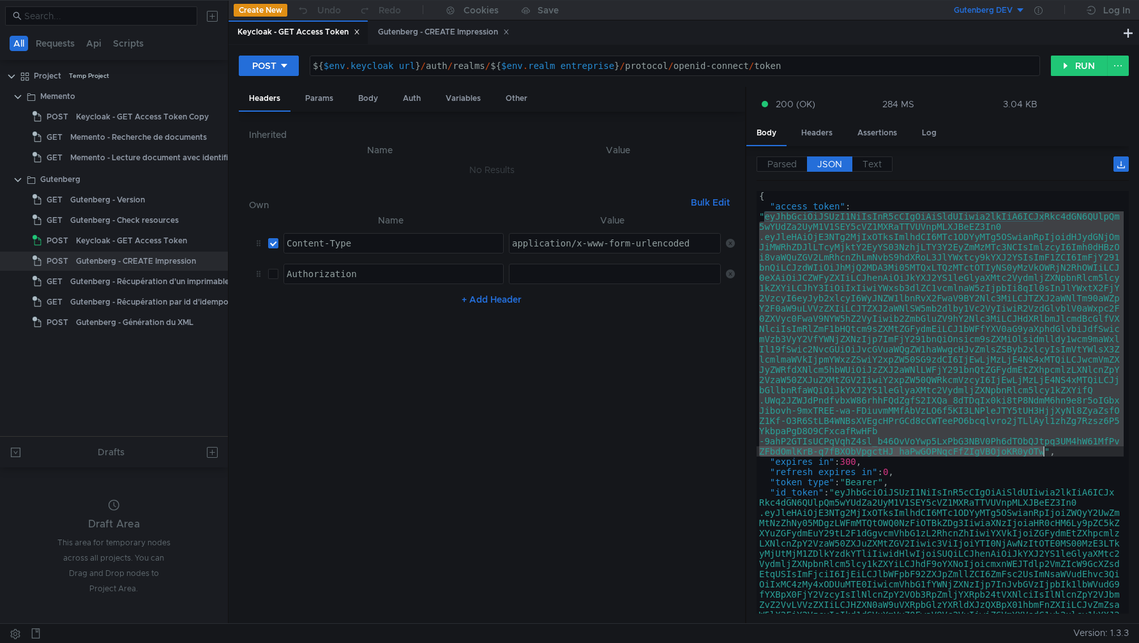
drag, startPoint x: 766, startPoint y: 218, endPoint x: 1044, endPoint y: 455, distance: 364.8
click at [1044, 455] on div "{ "access_token" : "eyJhbGciOiJSUzI1NiIsInR5cCIgOiAiSldUIiwia2lkIiA6ICJxRkc4dGN…" at bounding box center [940, 530] width 367 height 678
click at [1035, 8] on icon at bounding box center [1039, 10] width 8 height 8
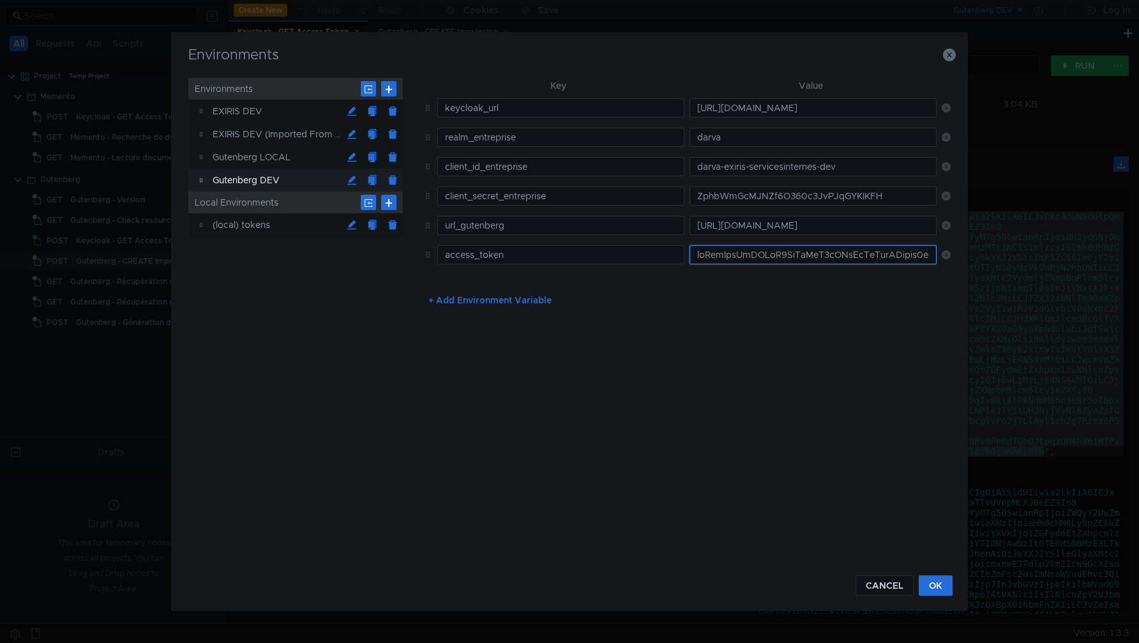
click at [791, 263] on input "text" at bounding box center [813, 254] width 247 height 19
paste input "eyJhbGciOiJSUzI1NiIsInR5cCIgOiAiSldUIiwia2lkIiA6ICJxRkc4dGN6QUlpQm5wYUdZa2UyM1V…"
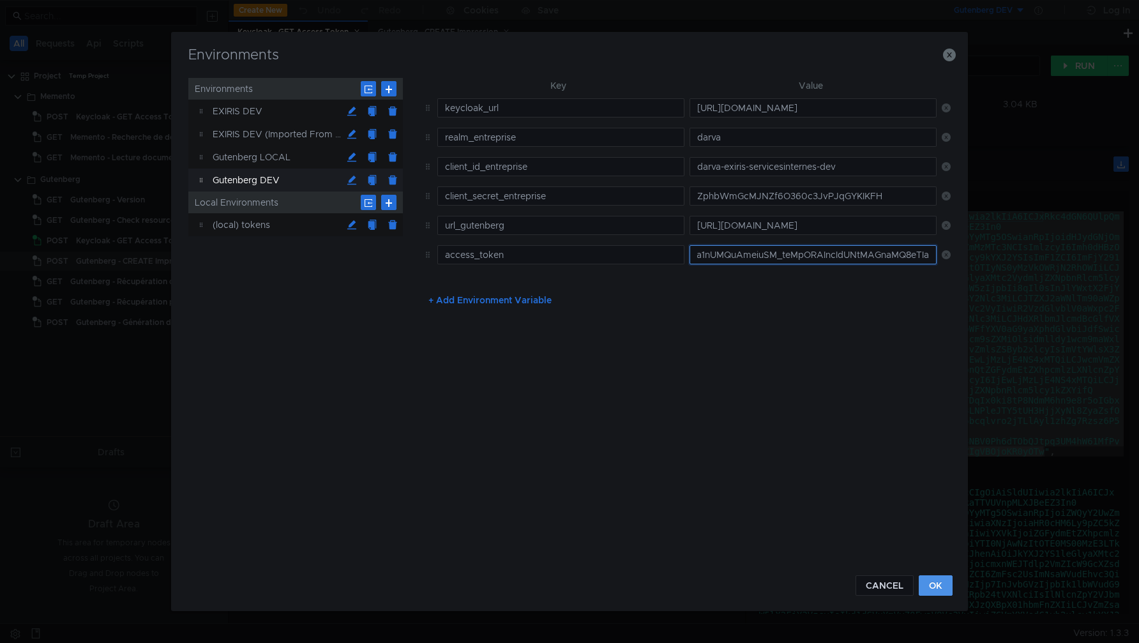
type input "eyJhbGciOiJSUzI1NiIsInR5cCIgOiAiSldUIiwia2lkIiA6ICJxRkc4dGN6QUlpQm5wYUdZa2UyM1V…"
click at [943, 587] on button "OK" at bounding box center [936, 585] width 34 height 20
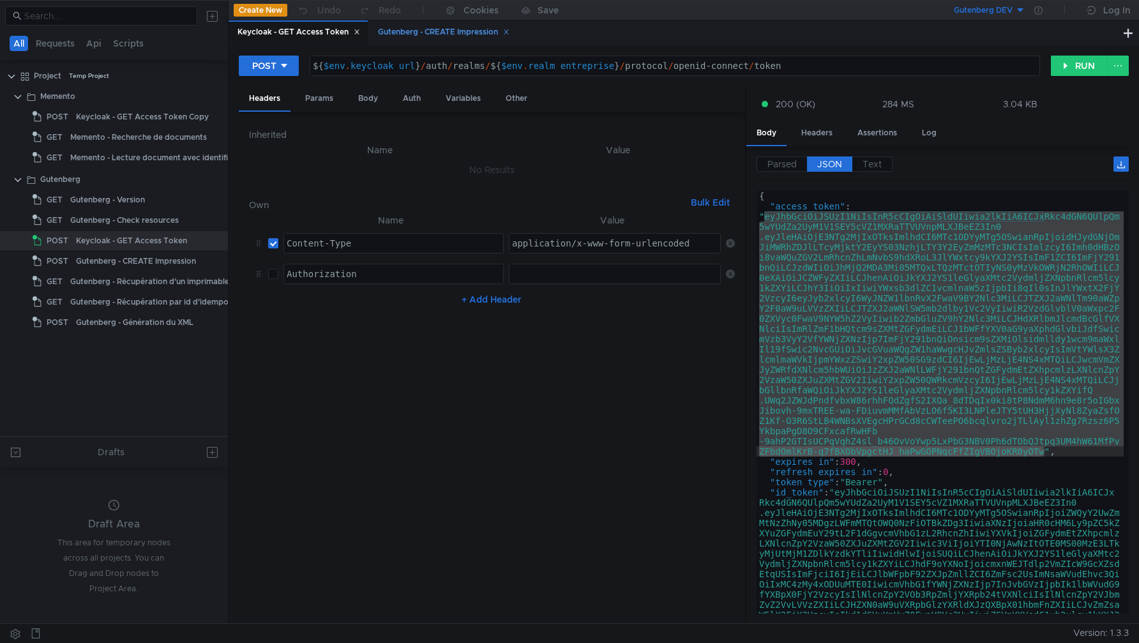
click at [438, 24] on div "Gutenberg - CREATE Impression" at bounding box center [443, 32] width 148 height 24
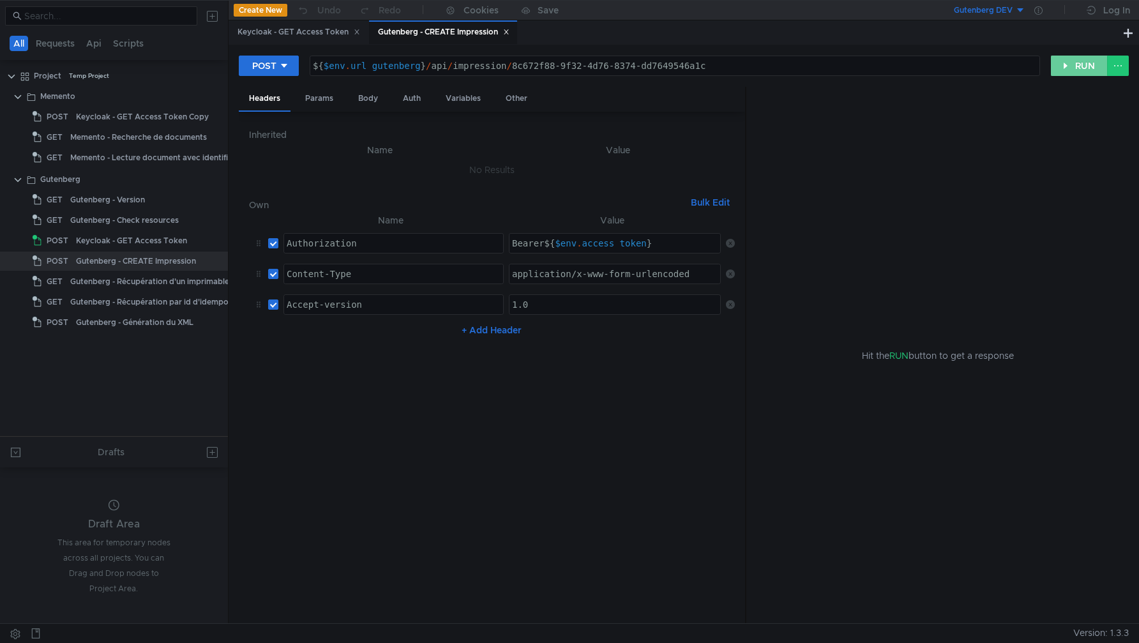
click at [1067, 65] on button "RUN" at bounding box center [1079, 66] width 57 height 20
